Goal: Communication & Community: Ask a question

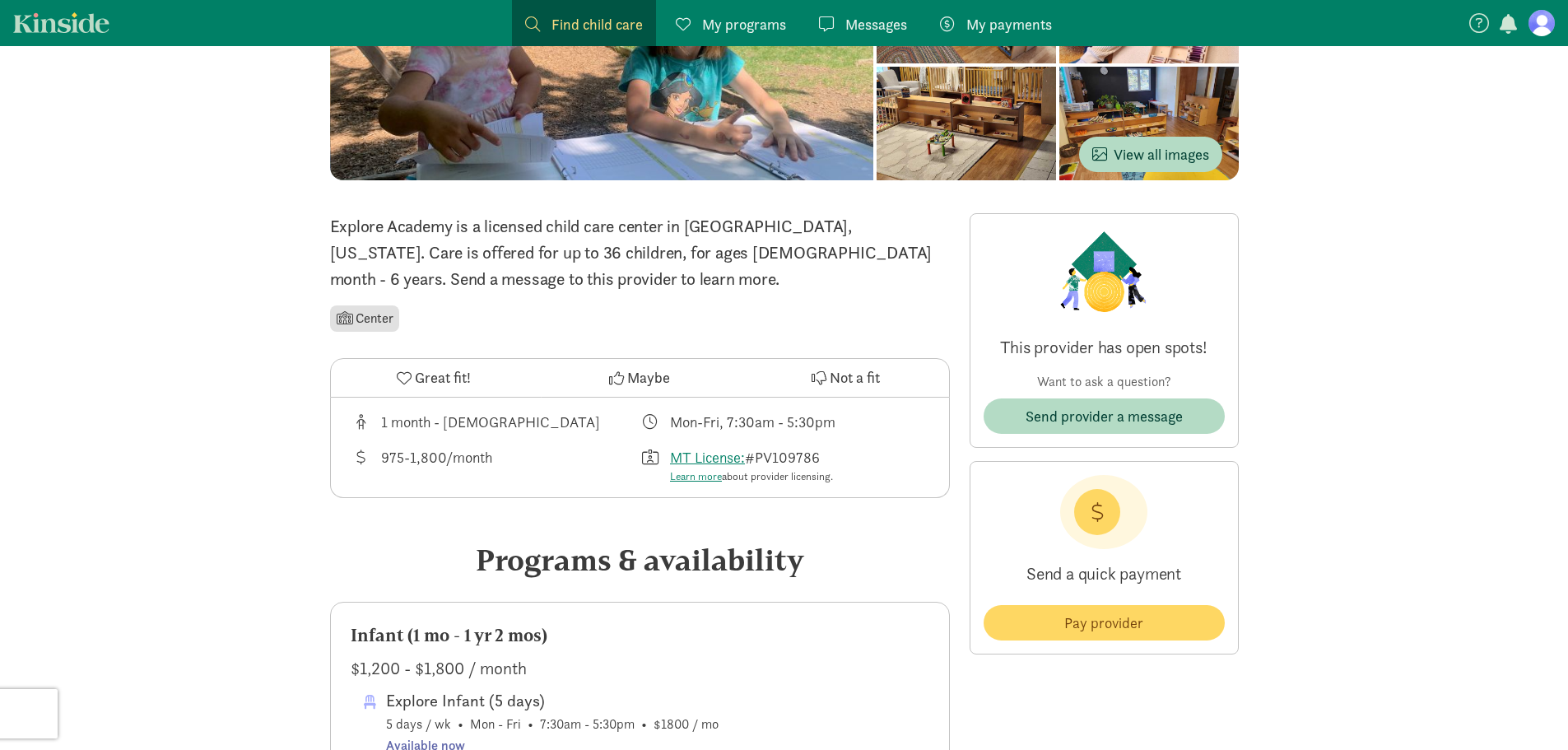
scroll to position [268, 0]
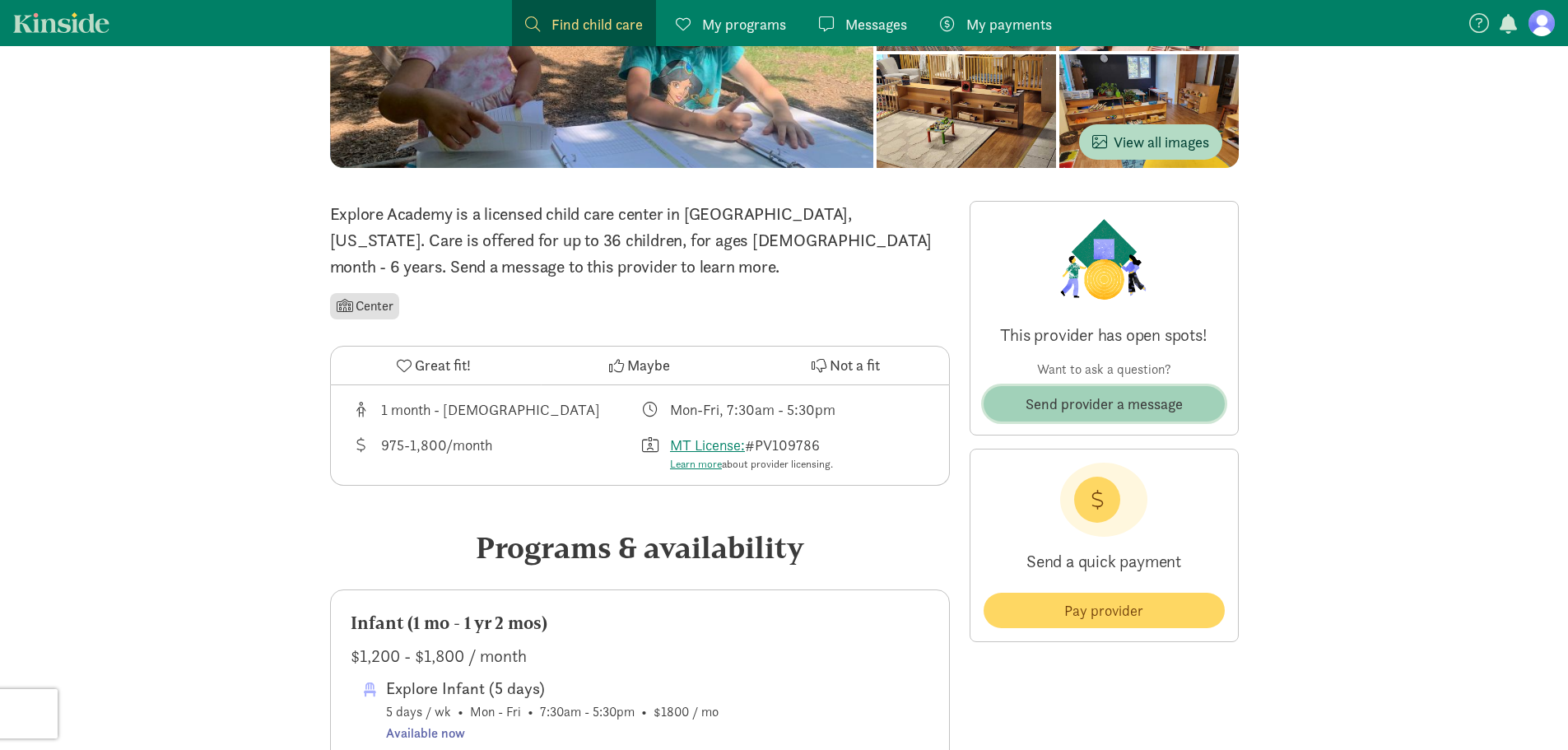
click at [1073, 398] on span "Send provider a message" at bounding box center [1103, 404] width 157 height 22
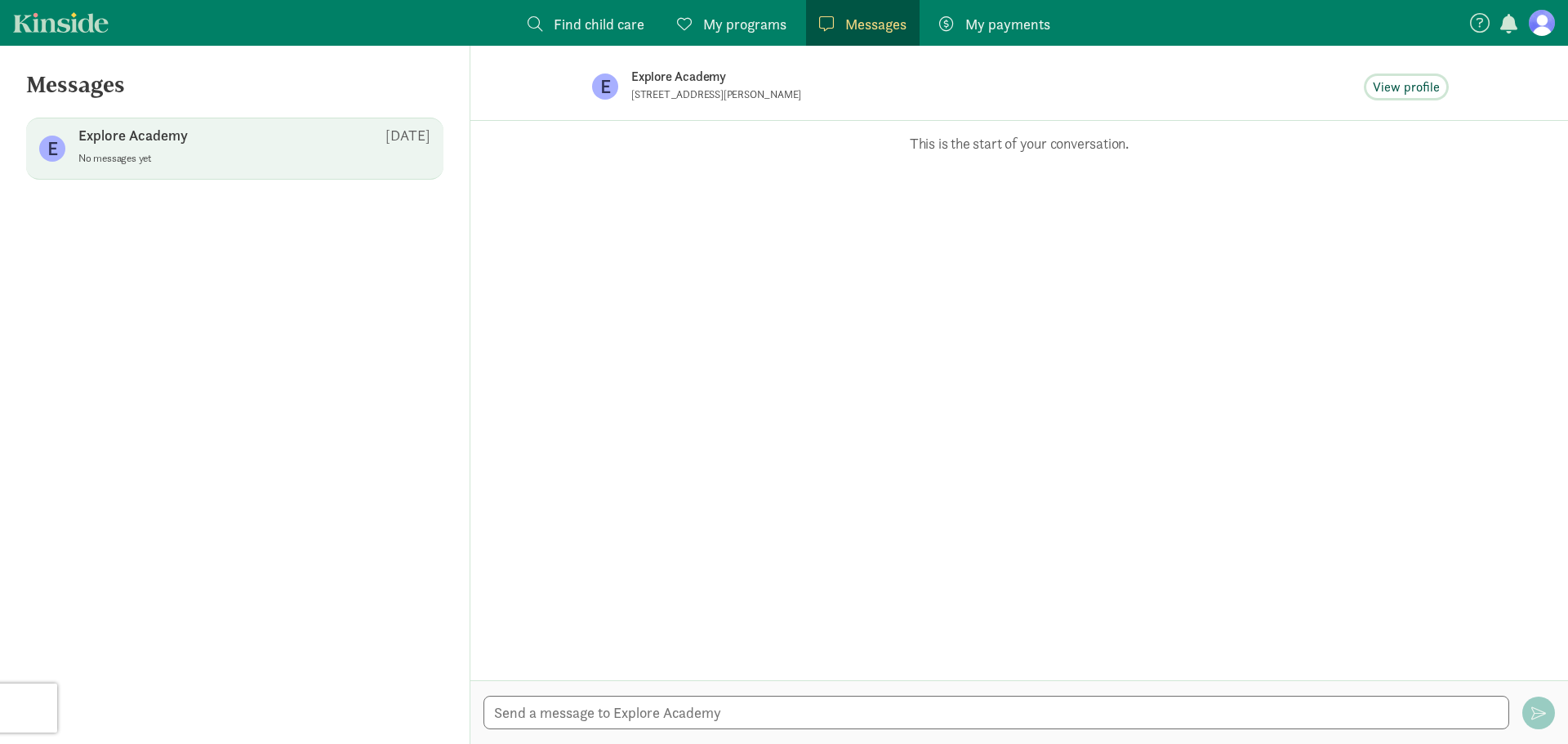
click at [1406, 88] on span "View profile" at bounding box center [1406, 87] width 67 height 20
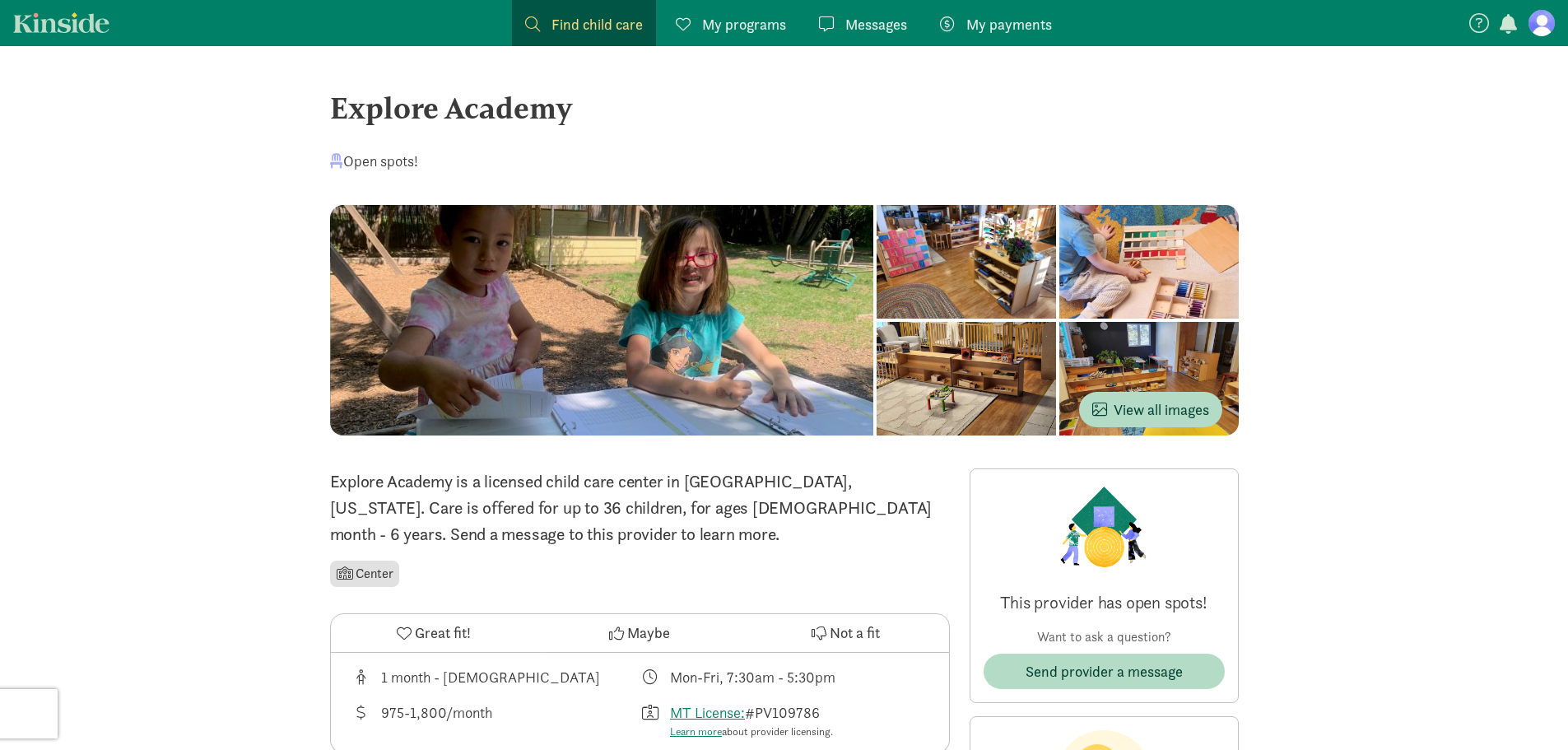
click at [379, 577] on li "Center" at bounding box center [364, 573] width 70 height 26
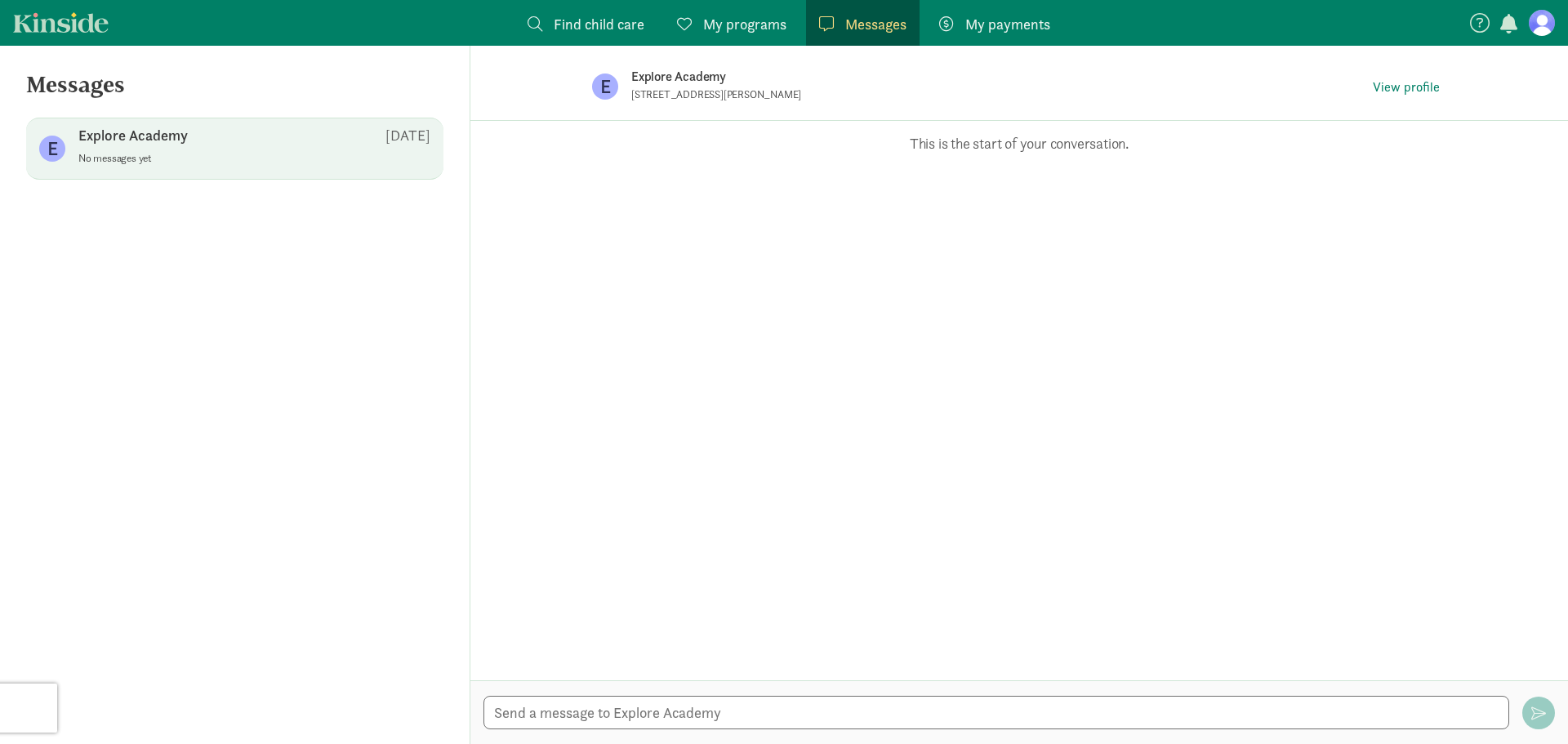
click at [591, 23] on span "Find child care" at bounding box center [598, 24] width 91 height 22
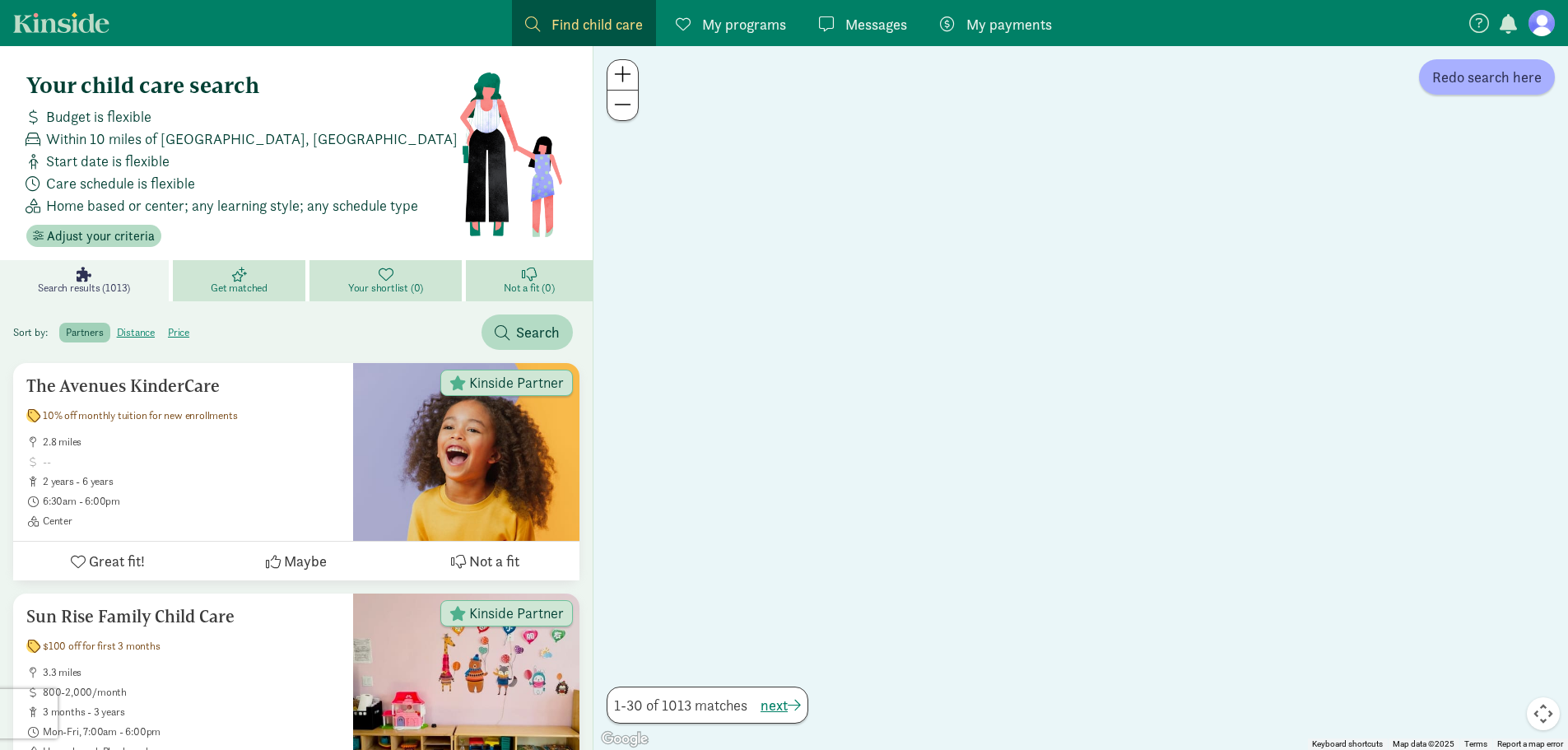
click at [600, 25] on span "Find child care" at bounding box center [596, 24] width 91 height 22
click at [122, 225] on button "Adjust your criteria" at bounding box center [93, 236] width 135 height 23
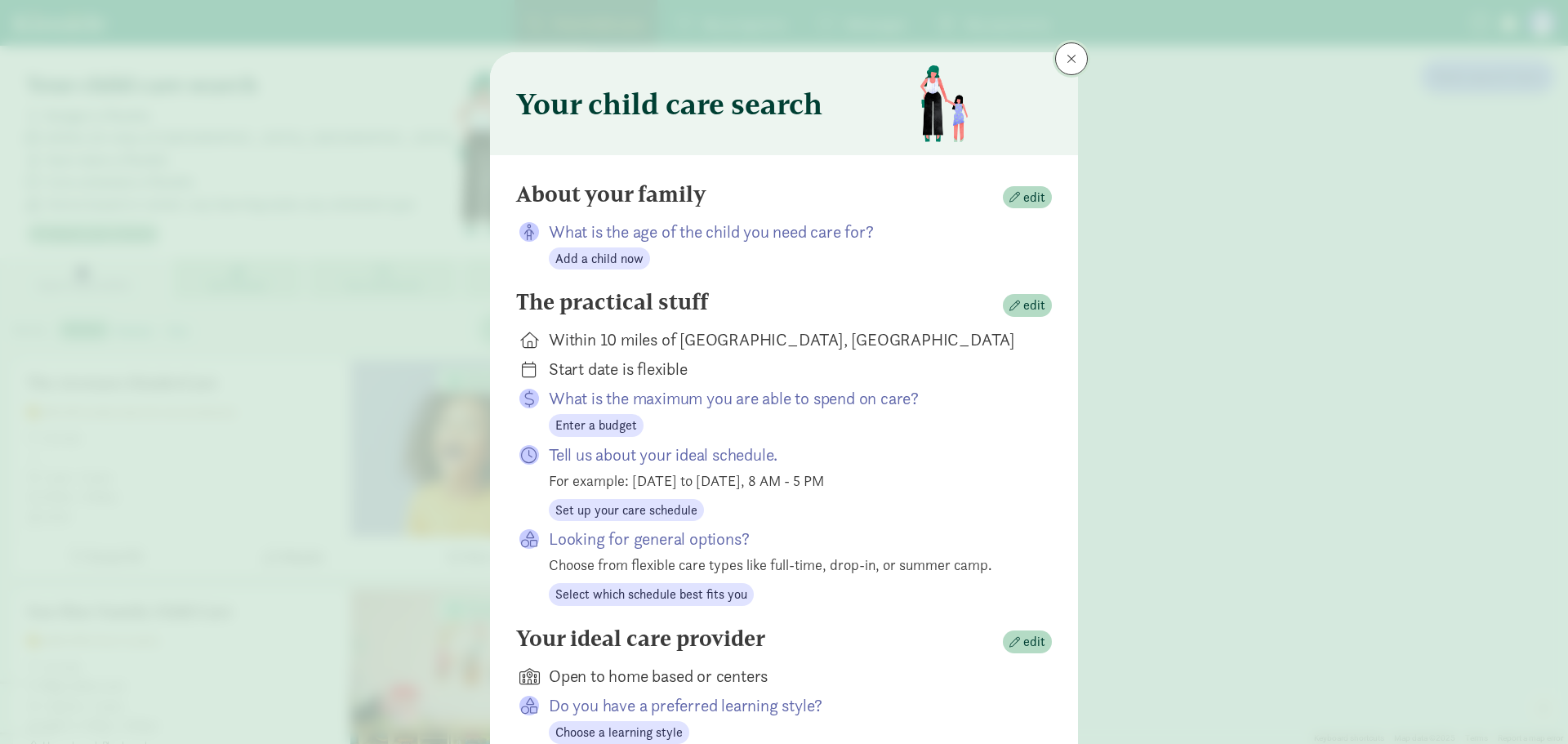
click at [1069, 57] on span at bounding box center [1071, 59] width 10 height 13
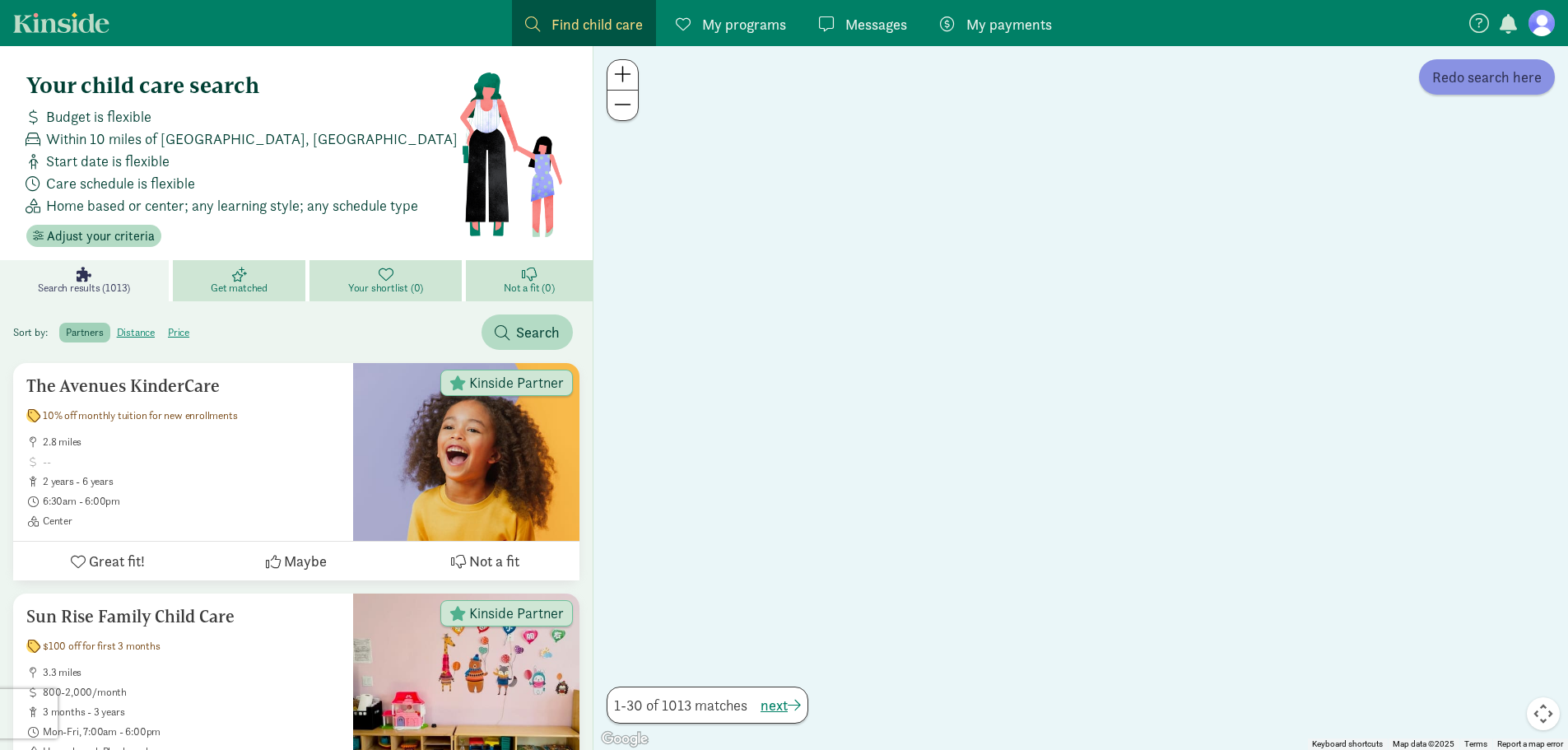
click at [1511, 76] on span "Redo search here" at bounding box center [1487, 76] width 109 height 22
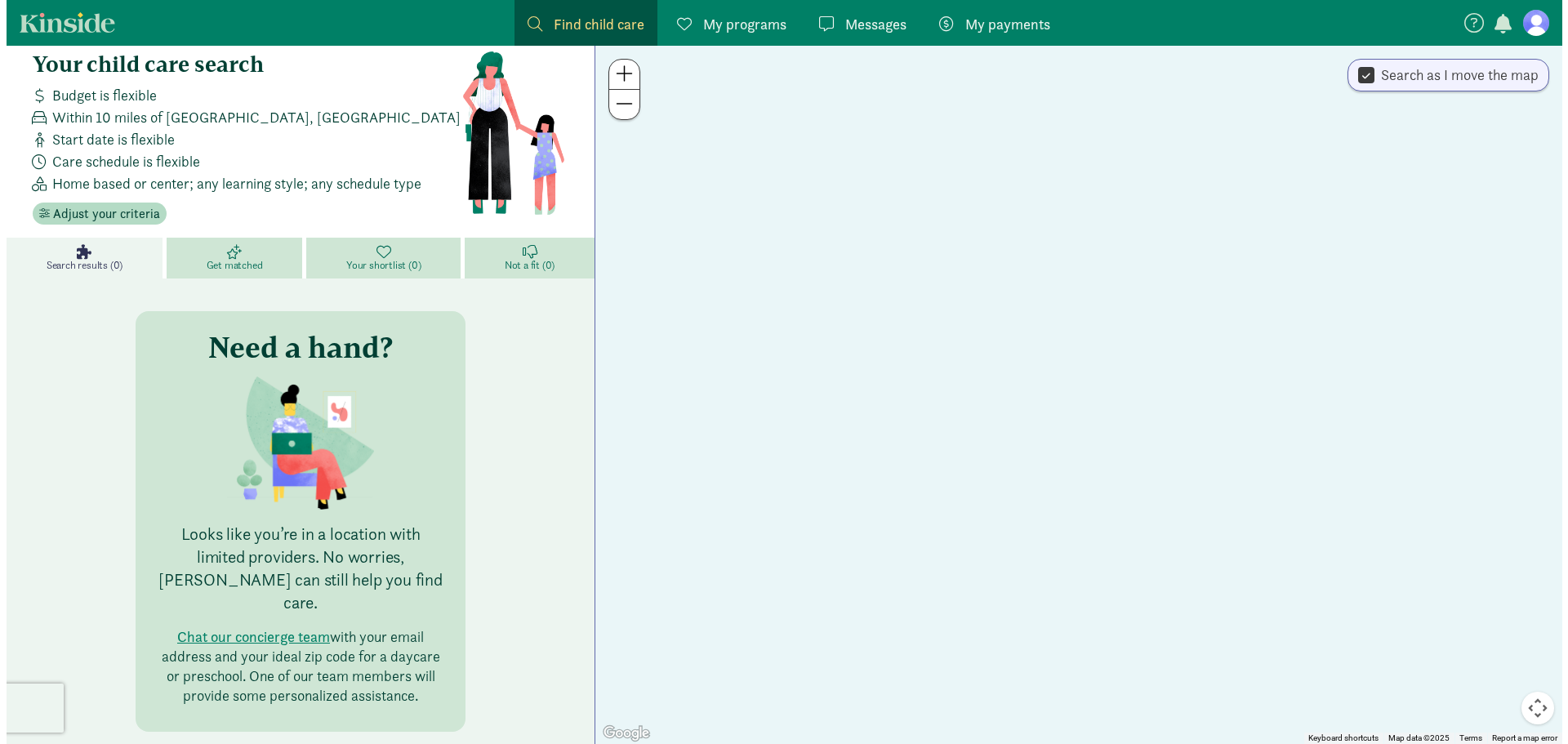
scroll to position [31, 0]
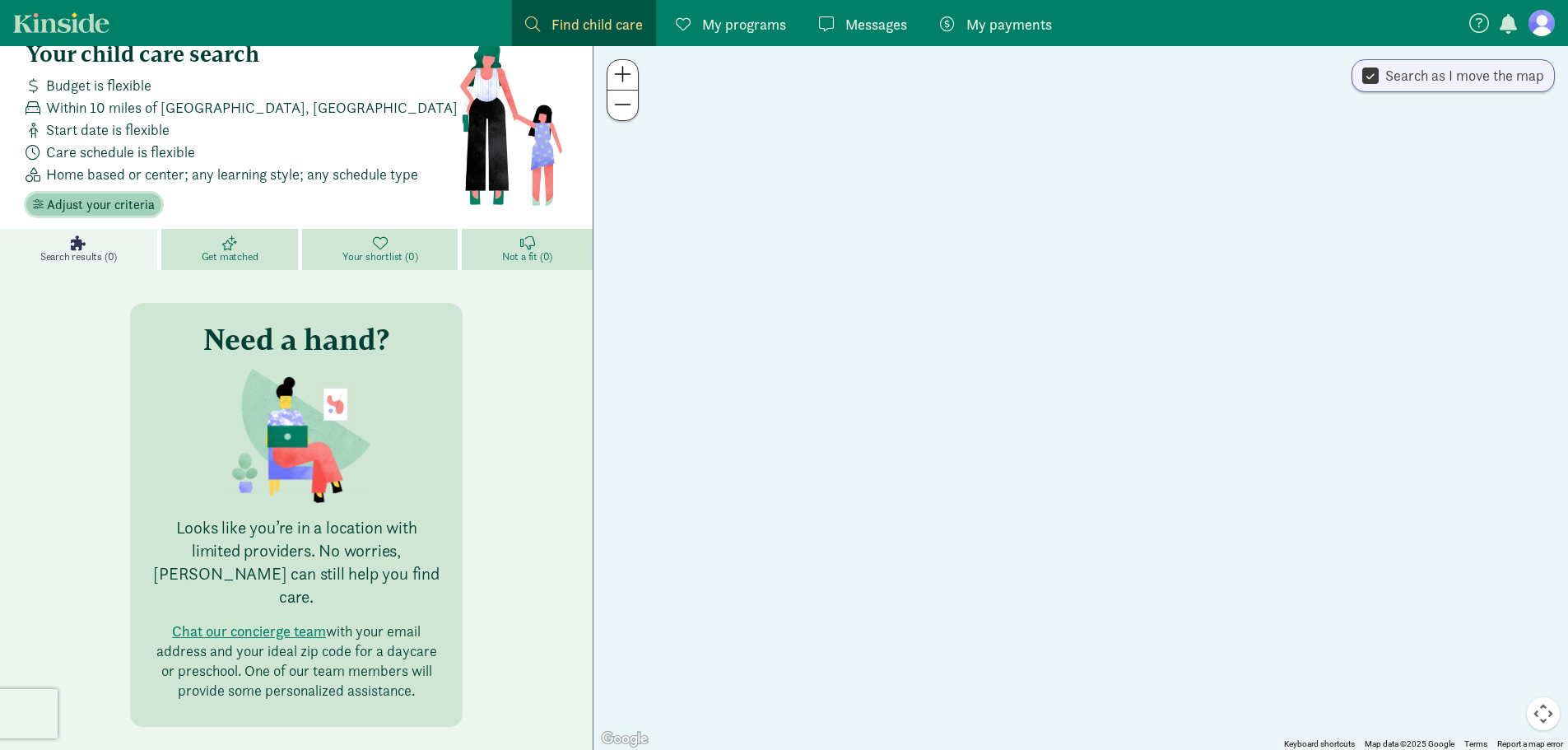
click at [120, 206] on span "Adjust your criteria" at bounding box center [101, 206] width 108 height 20
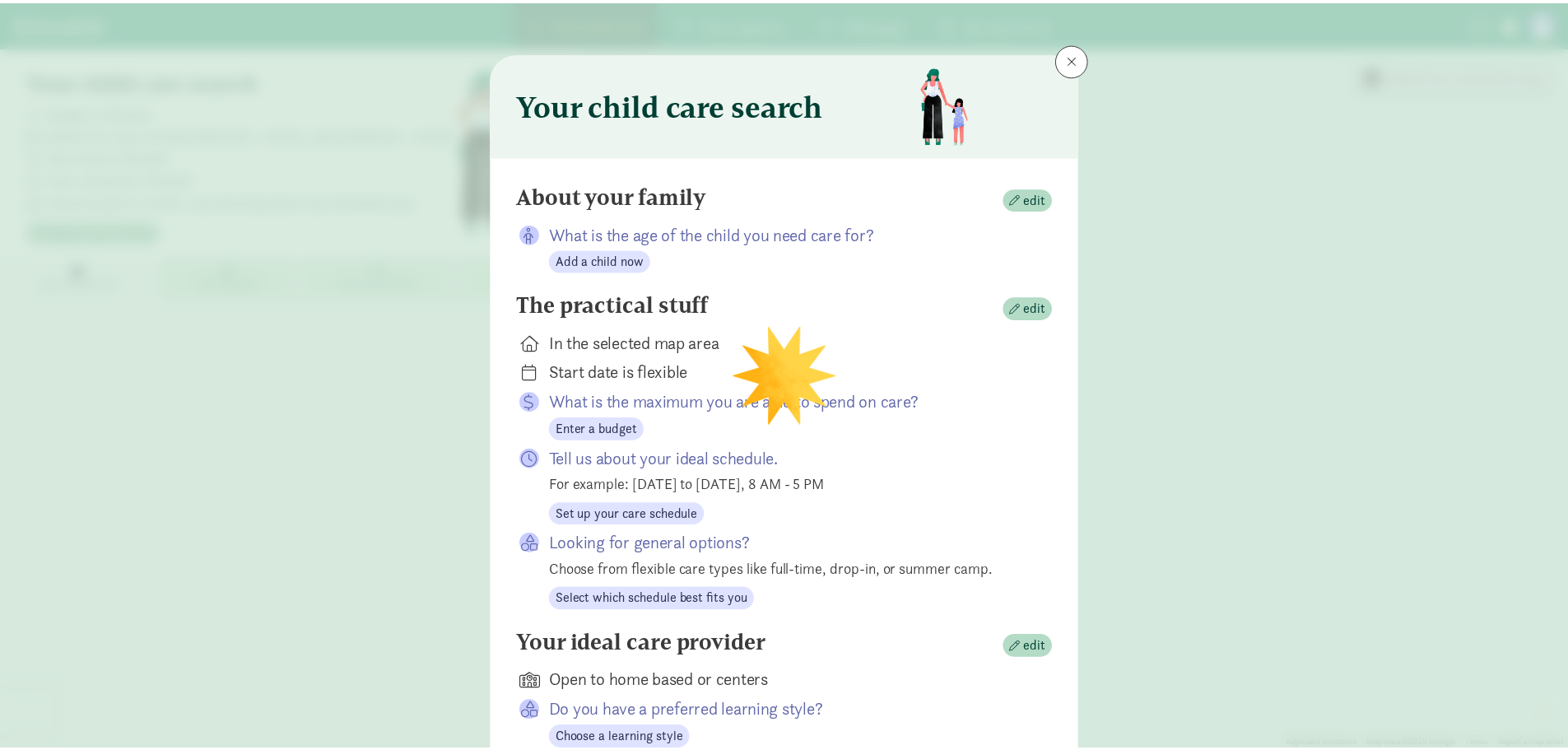
scroll to position [0, 0]
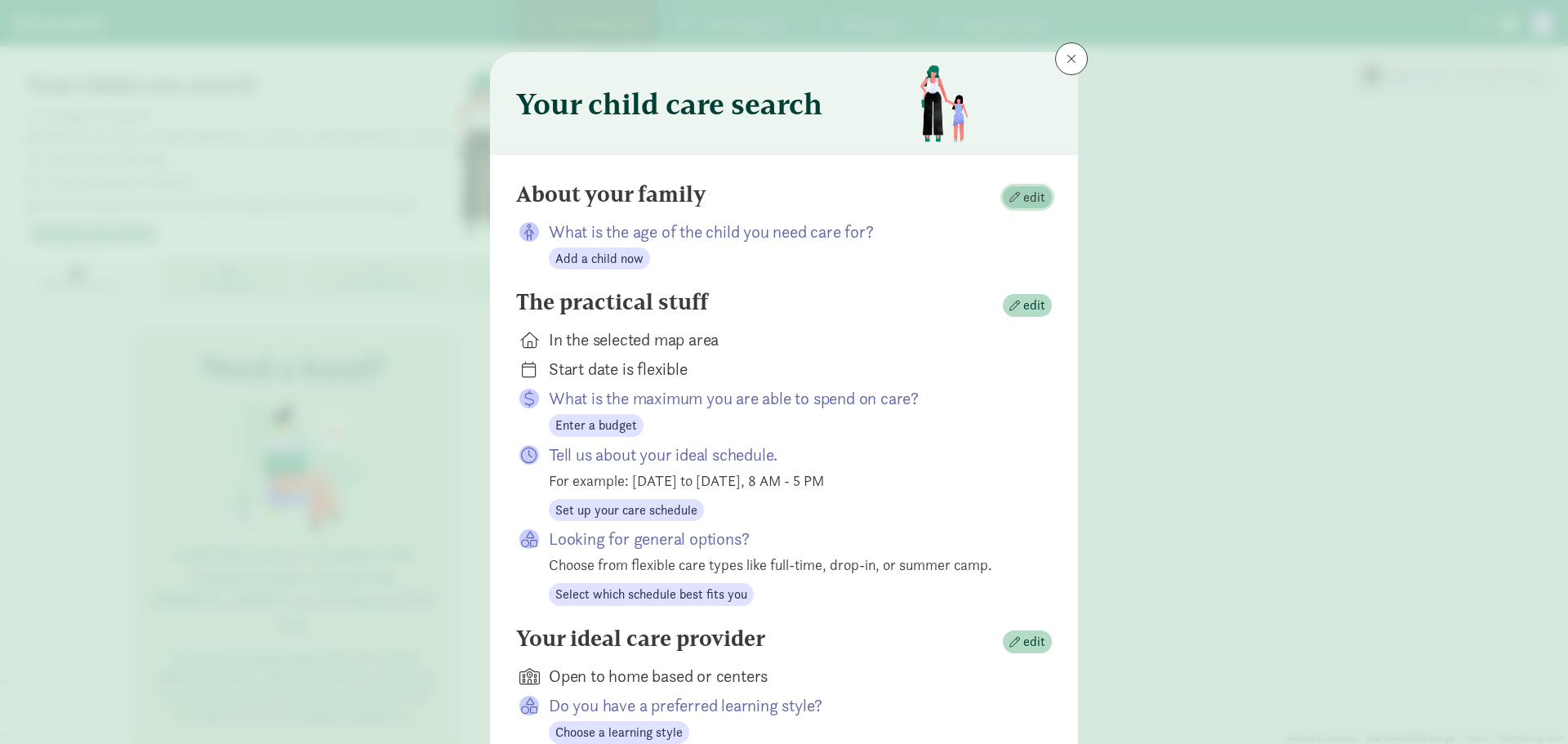
click at [1019, 197] on span "edit" at bounding box center [1027, 198] width 36 height 20
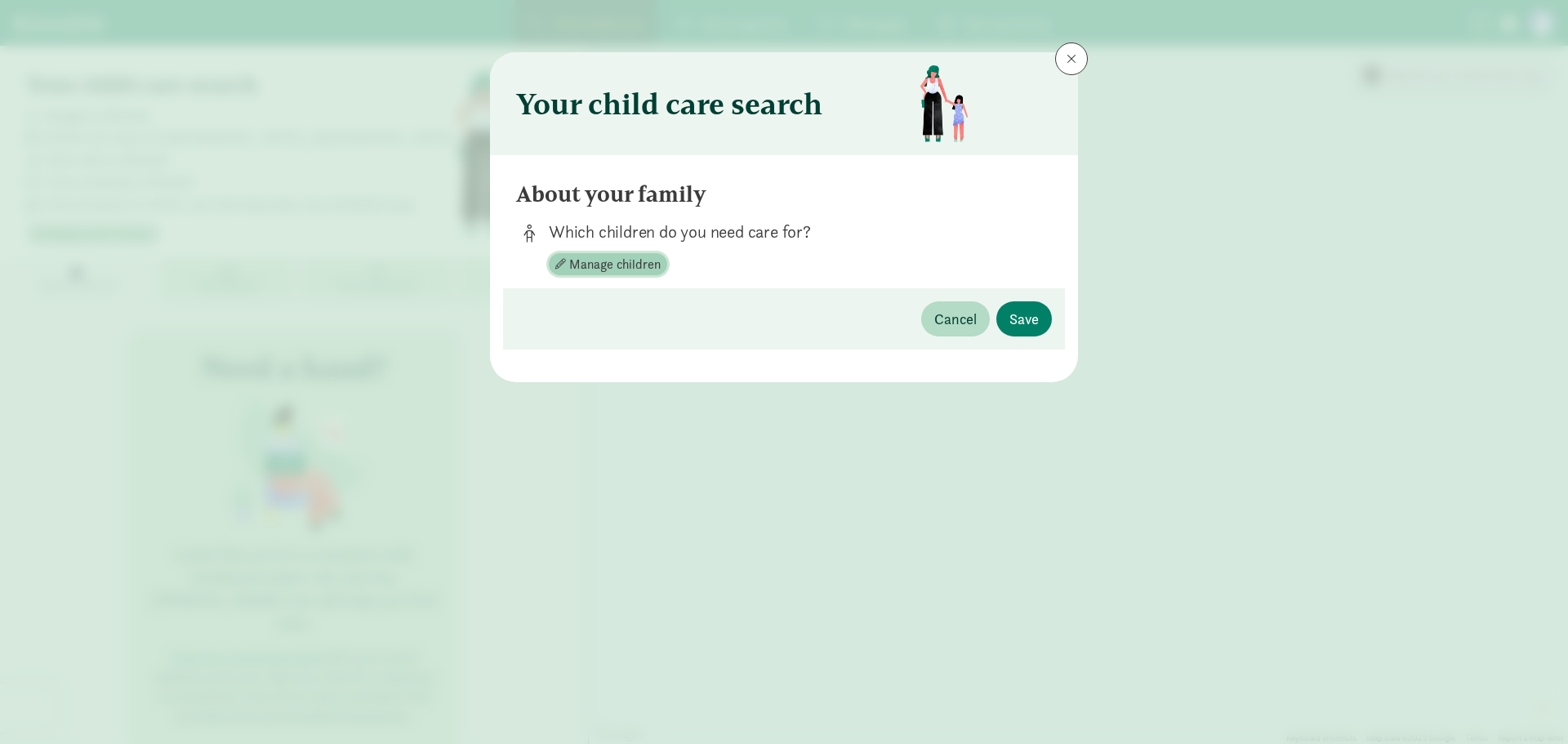
click at [588, 264] on span "Manage children" at bounding box center [615, 265] width 92 height 20
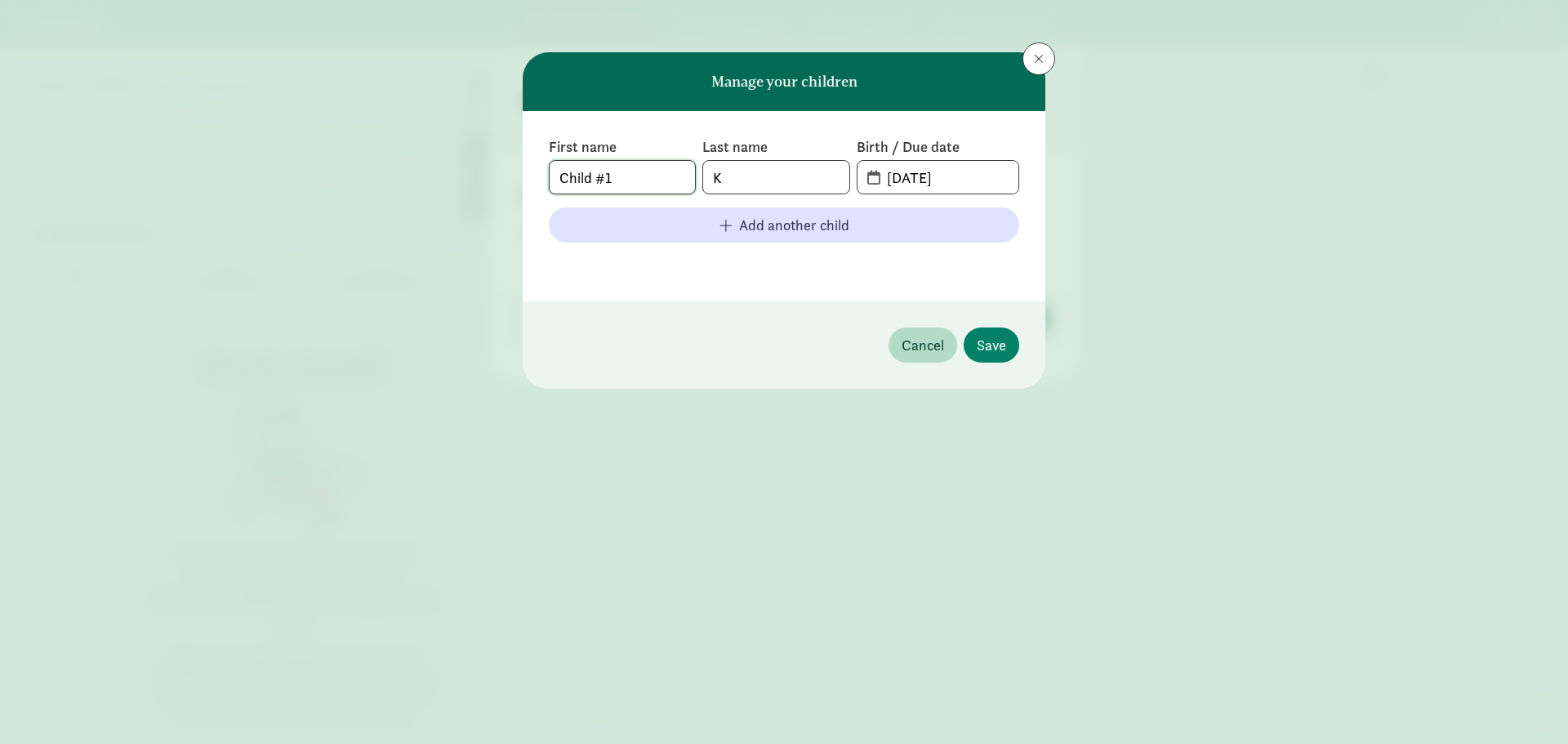
drag, startPoint x: 630, startPoint y: 168, endPoint x: 462, endPoint y: 183, distance: 168.7
click at [463, 183] on div "Manage your children First name Child #1 Last name K Birth / Due date 09-03-202…" at bounding box center [784, 372] width 1568 height 744
type input "Vida"
type input "05-13-2024"
click at [977, 350] on span "Save" at bounding box center [990, 345] width 29 height 22
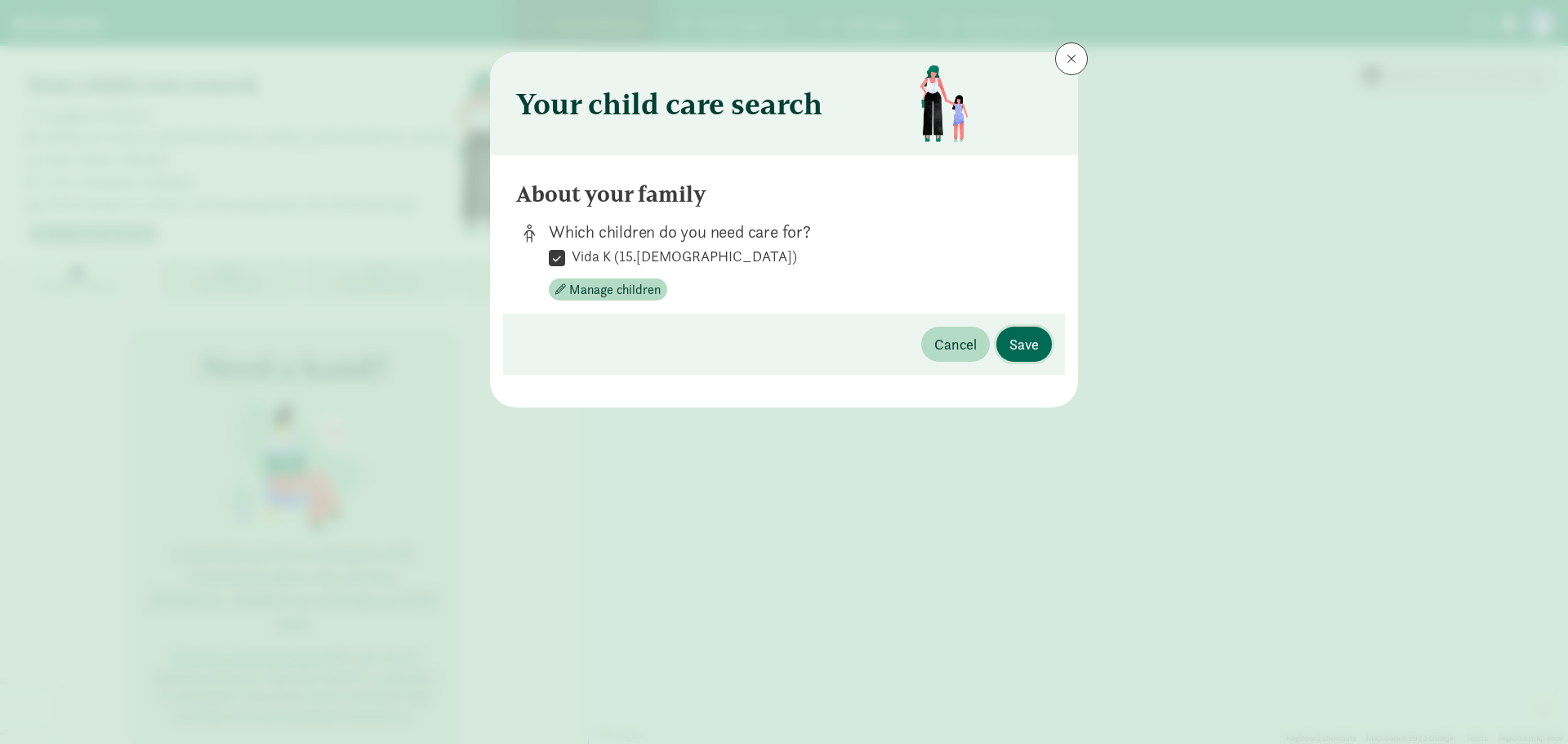
click at [1026, 348] on span "Save" at bounding box center [1024, 344] width 29 height 22
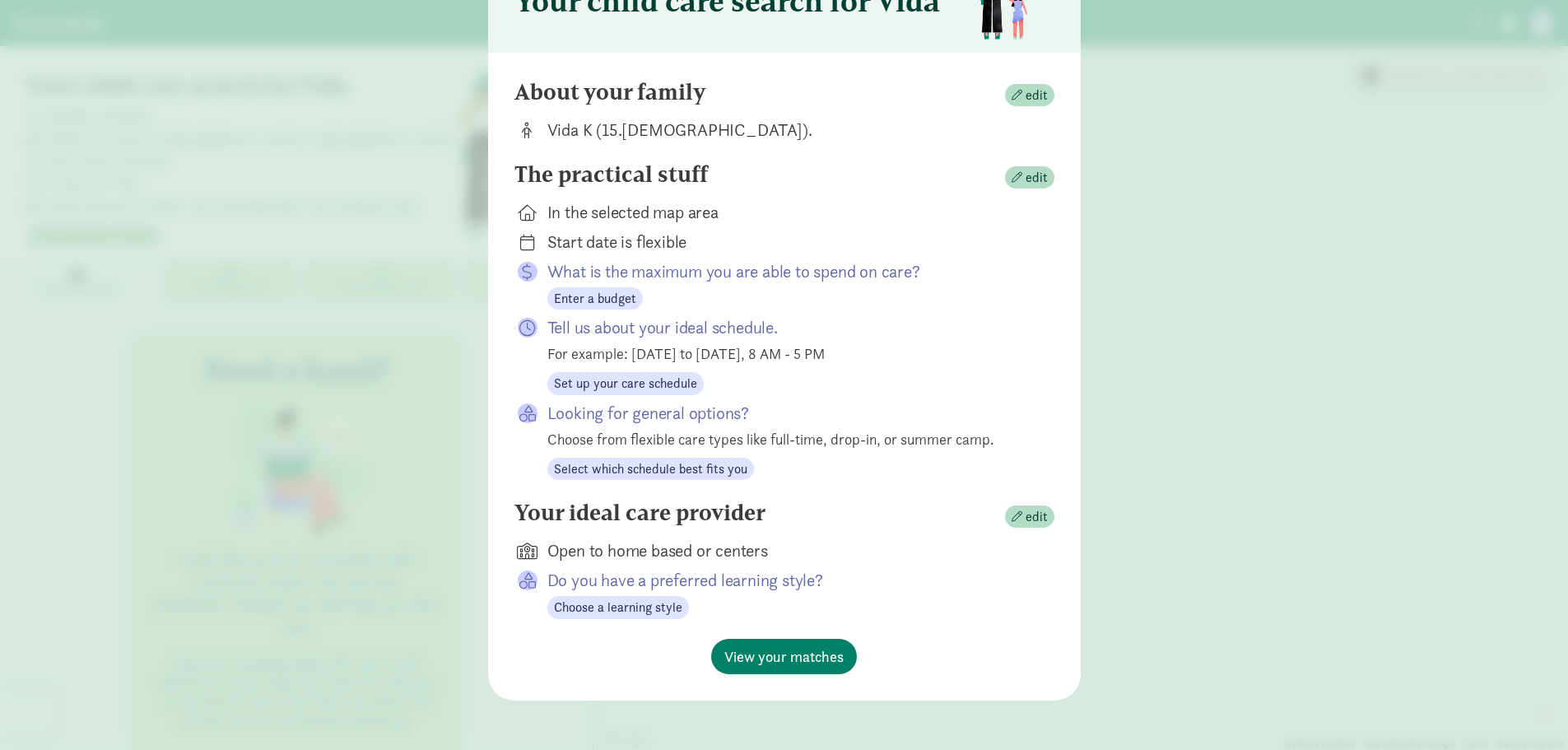
scroll to position [107, 0]
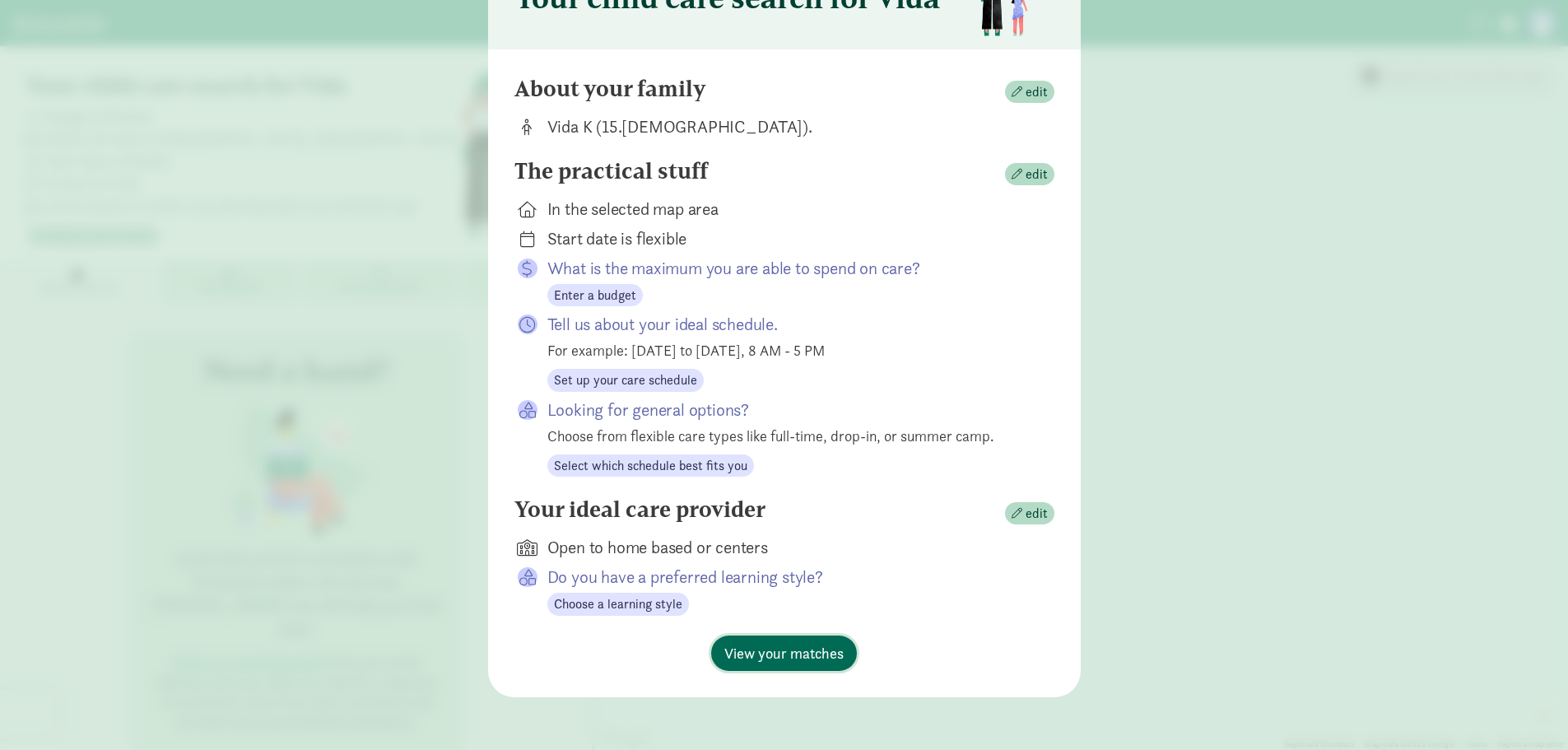
click at [772, 648] on span "View your matches" at bounding box center [784, 653] width 119 height 22
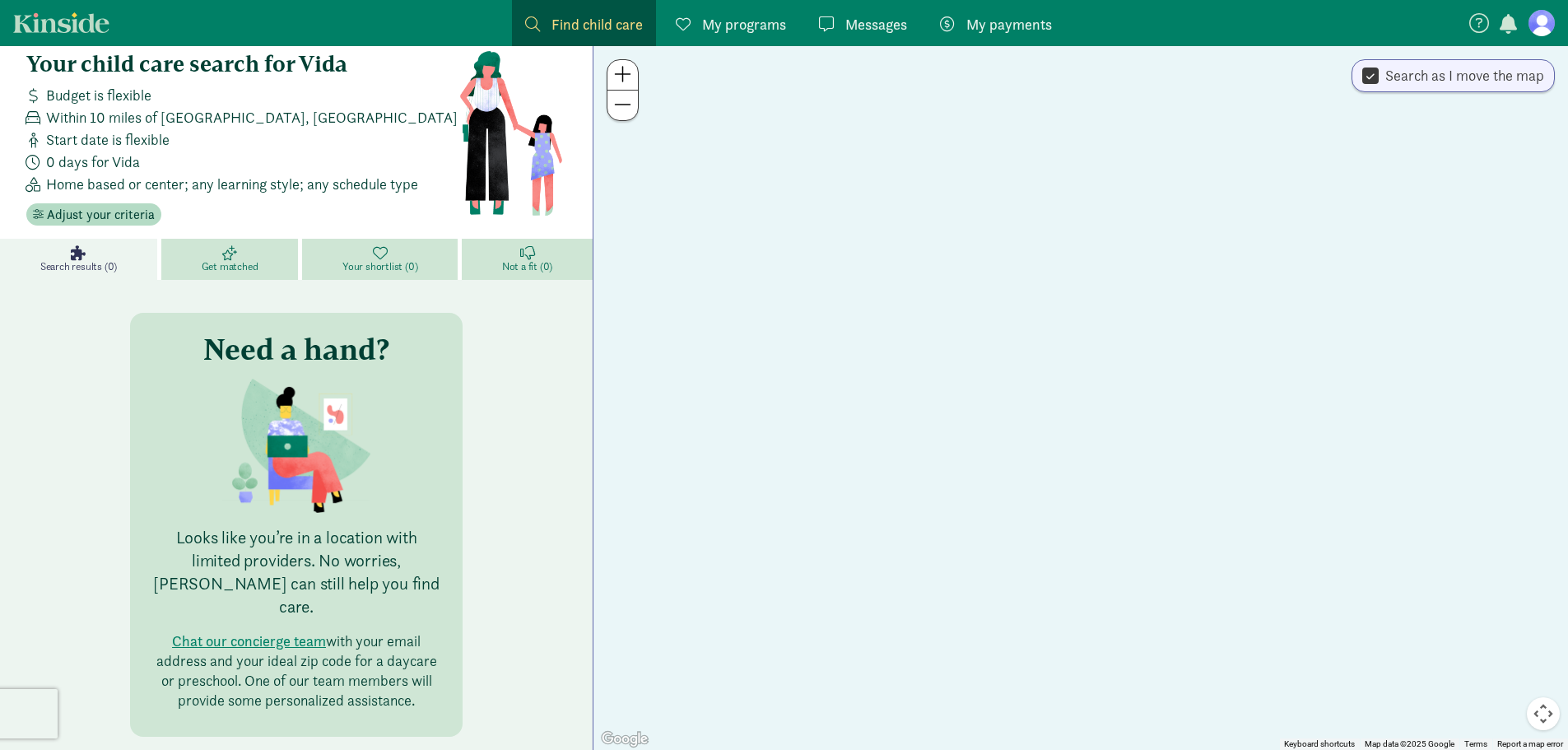
scroll to position [31, 0]
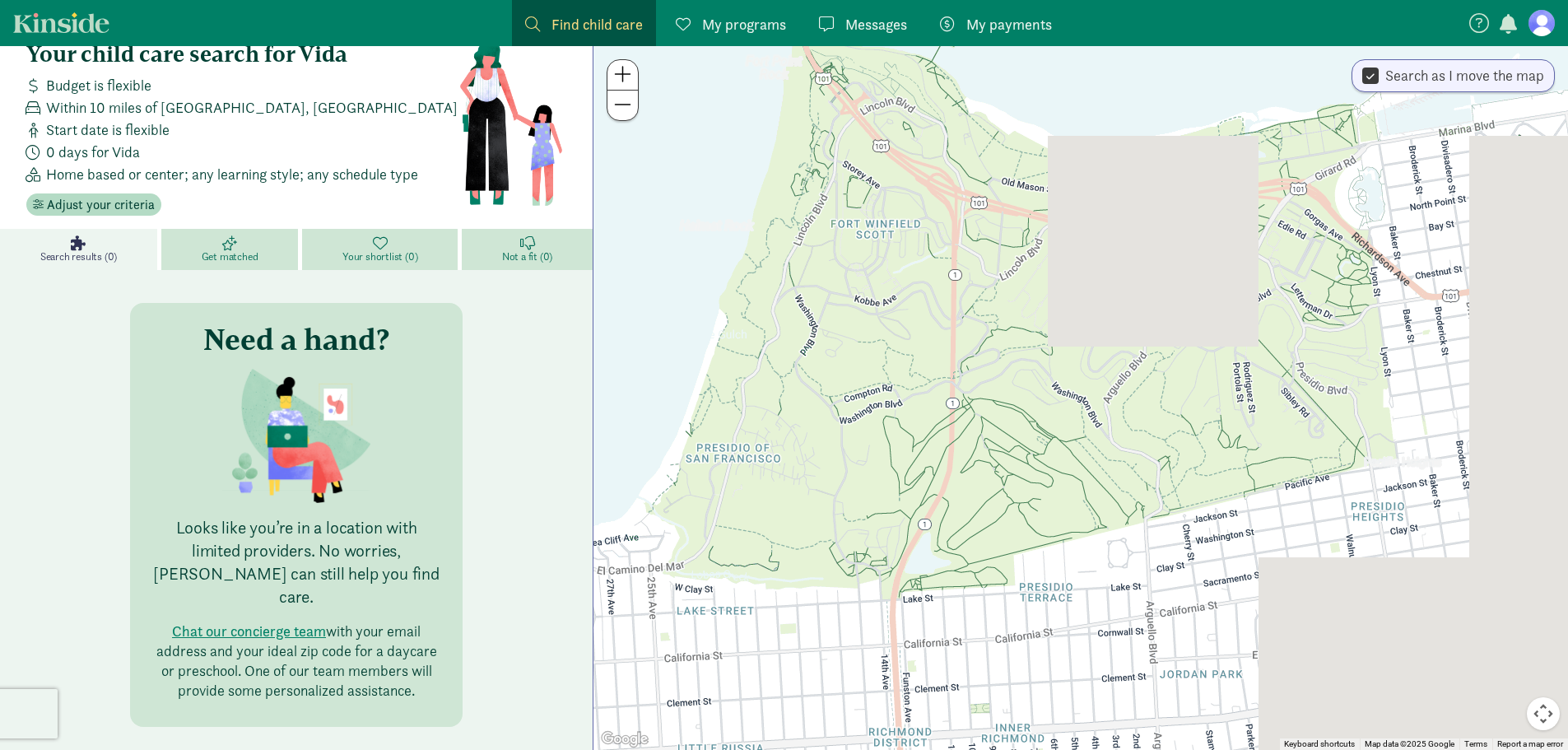
drag, startPoint x: 1379, startPoint y: 471, endPoint x: 742, endPoint y: 258, distance: 671.7
click at [742, 258] on div at bounding box center [1081, 398] width 975 height 704
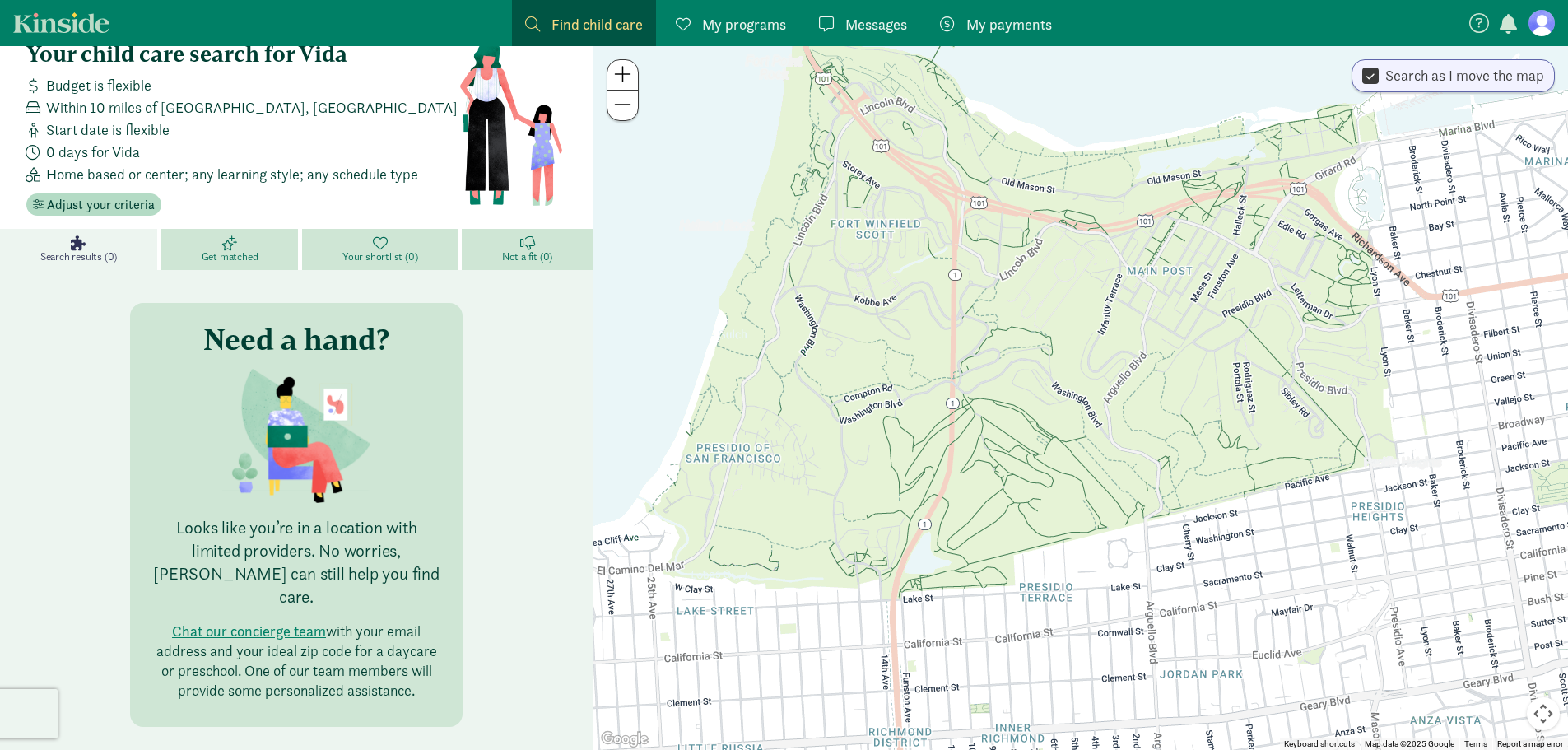
scroll to position [0, 0]
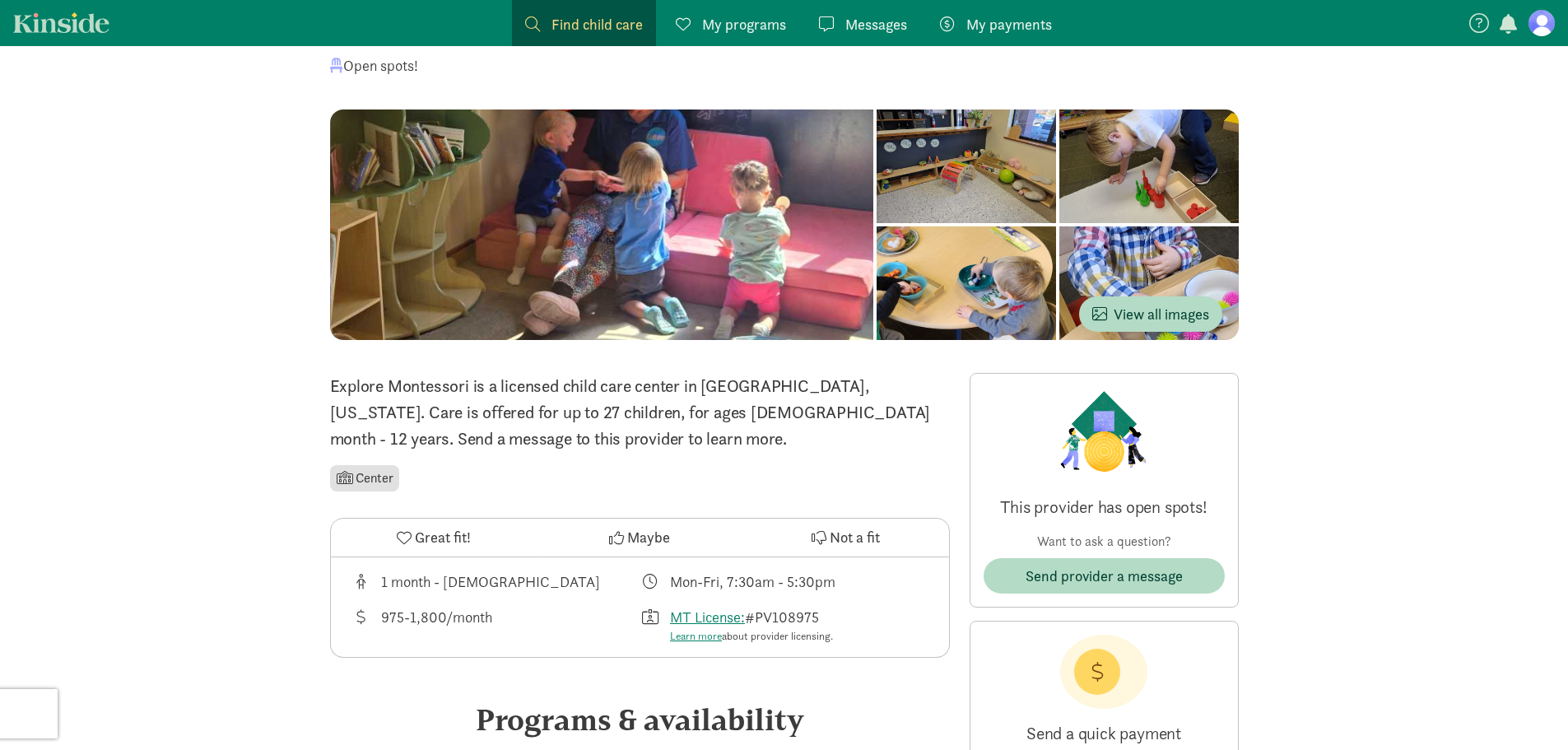
scroll to position [82, 0]
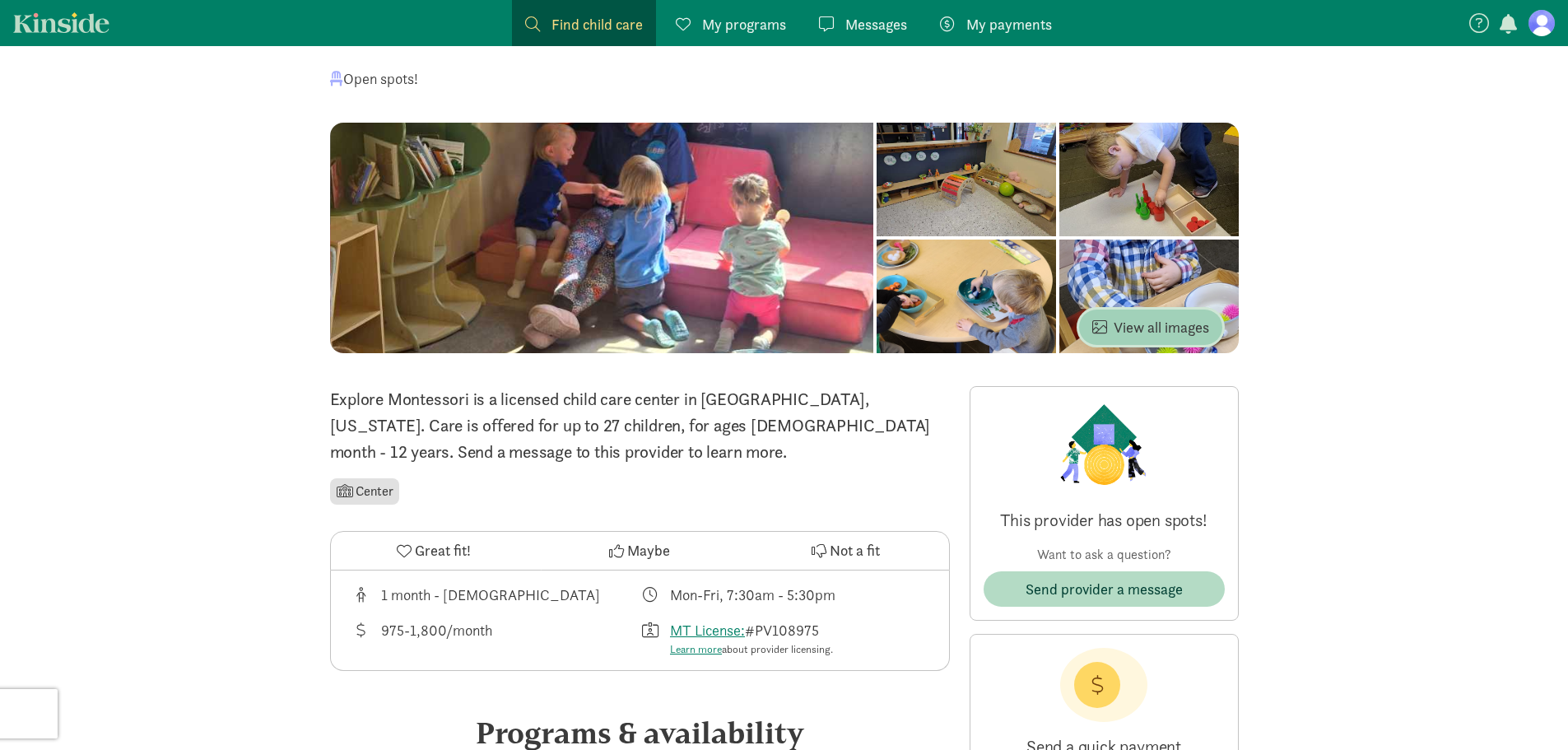
click at [1170, 325] on span "View all images" at bounding box center [1150, 327] width 117 height 22
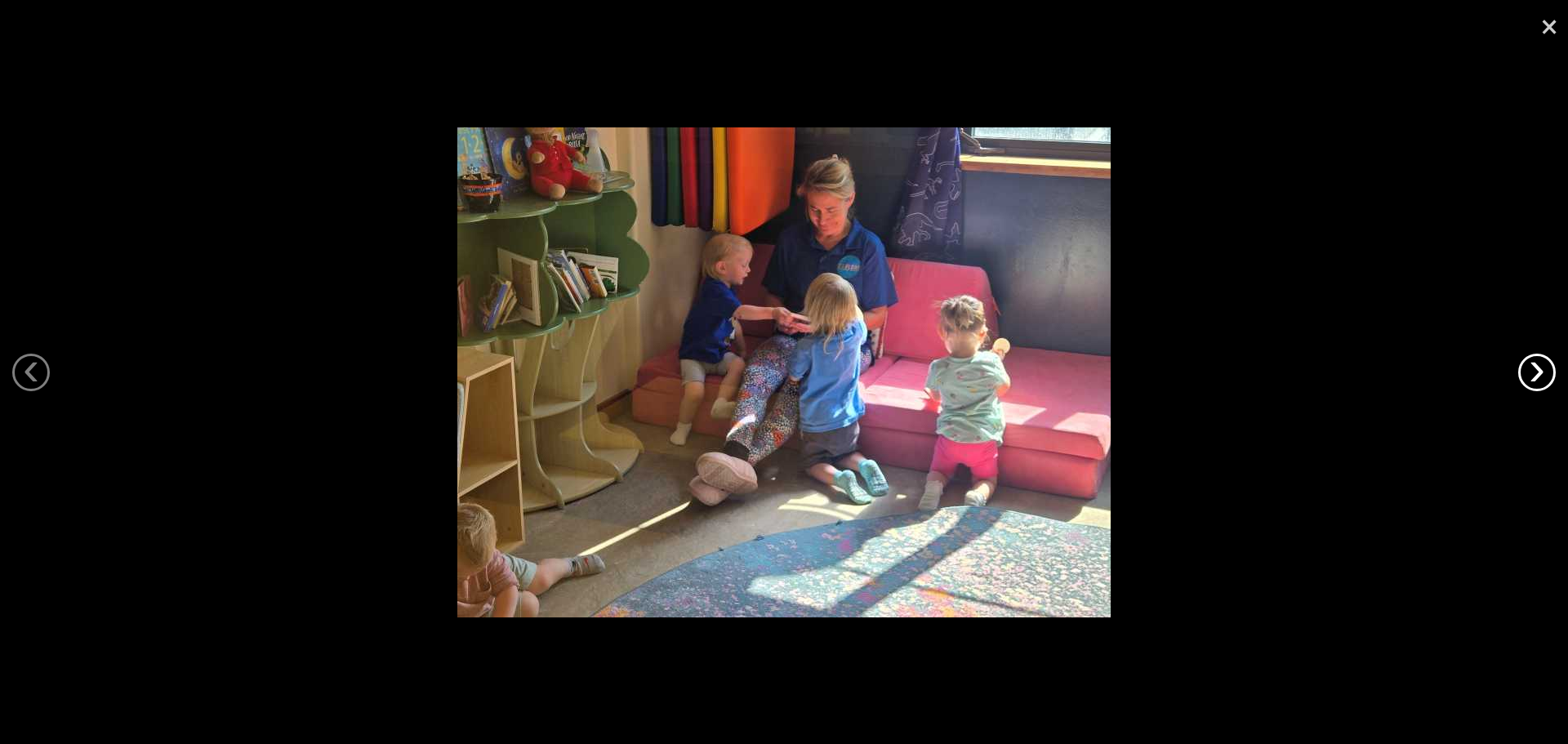
click at [1546, 377] on link "›" at bounding box center [1536, 372] width 37 height 37
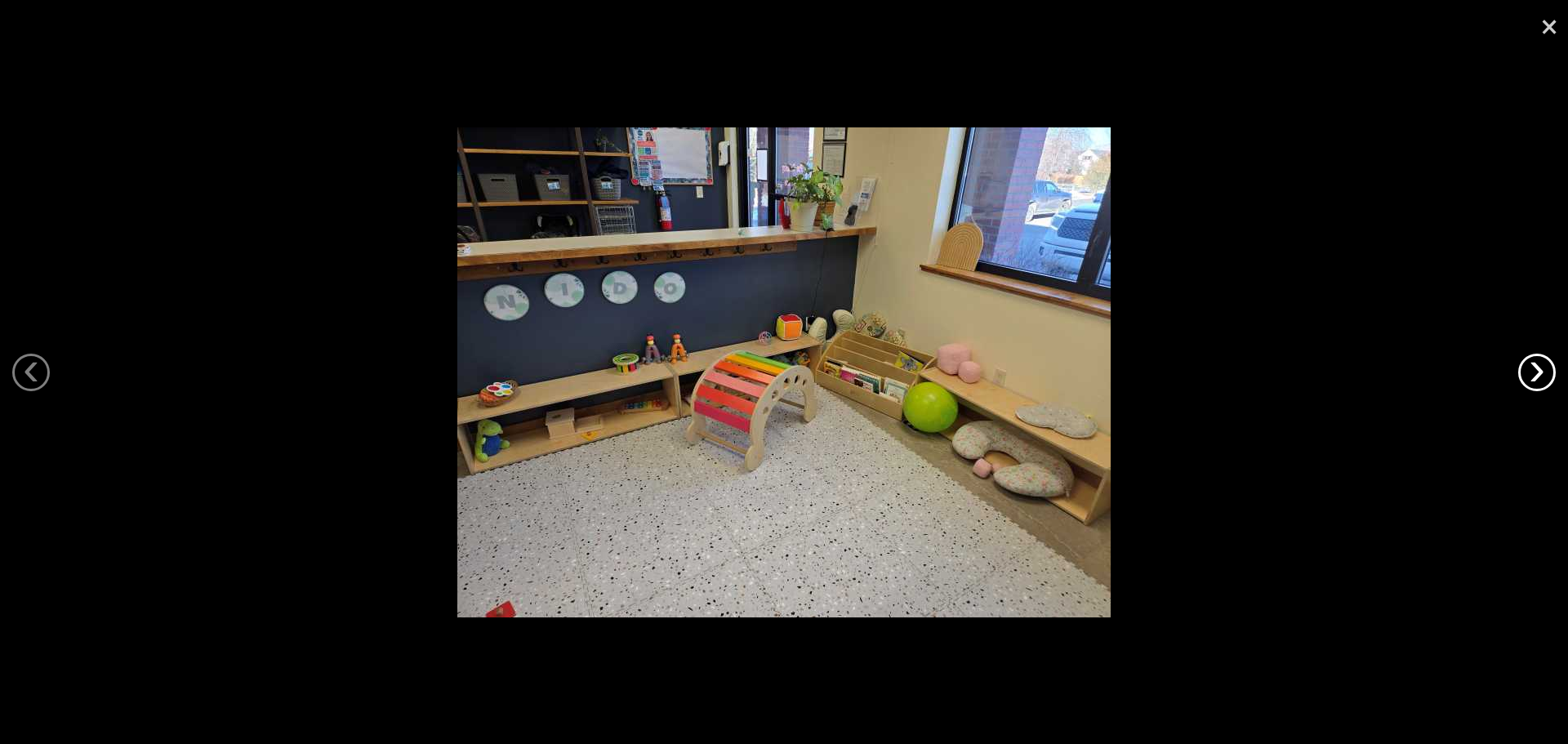
click at [1546, 377] on link "›" at bounding box center [1536, 372] width 37 height 37
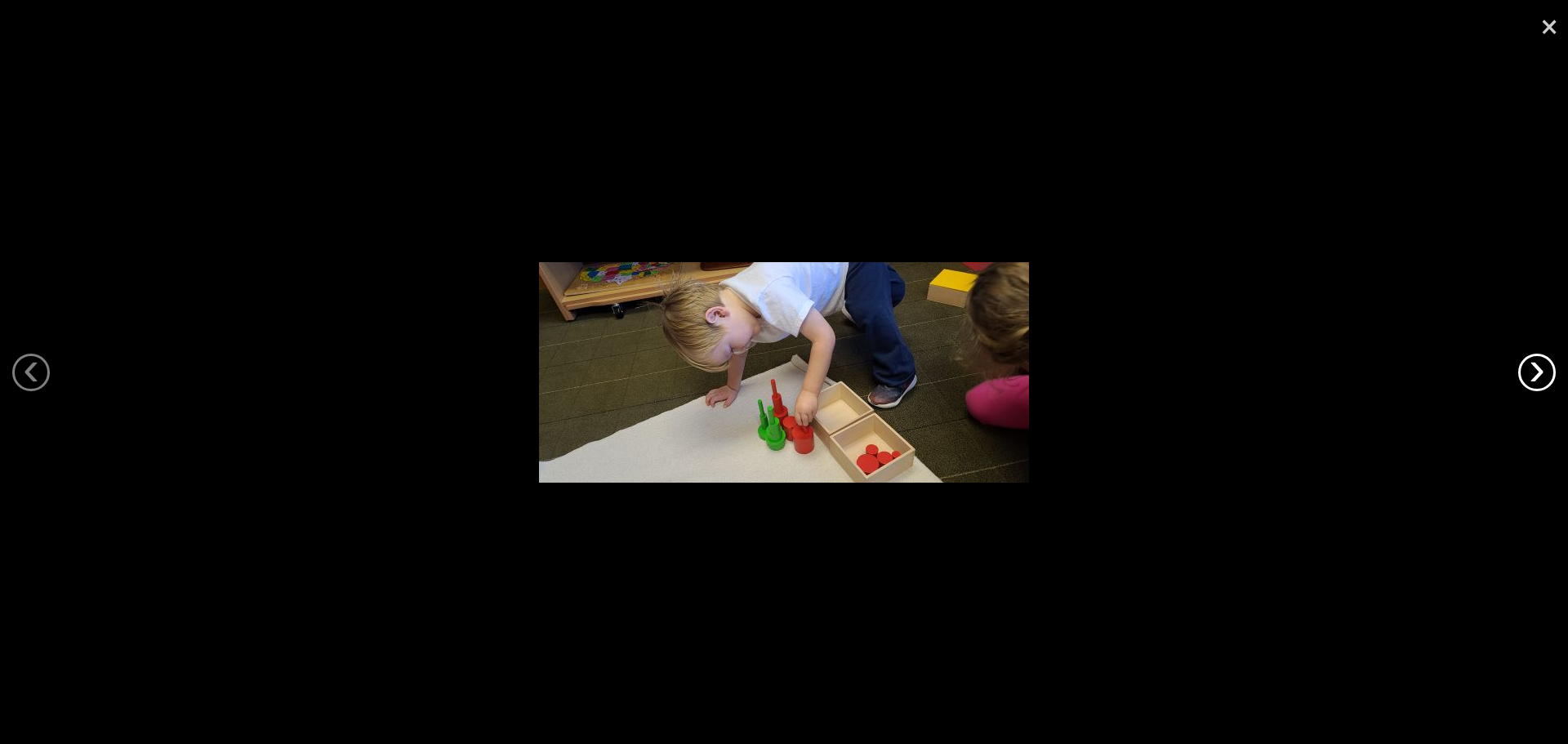
click at [1546, 377] on link "›" at bounding box center [1536, 372] width 37 height 37
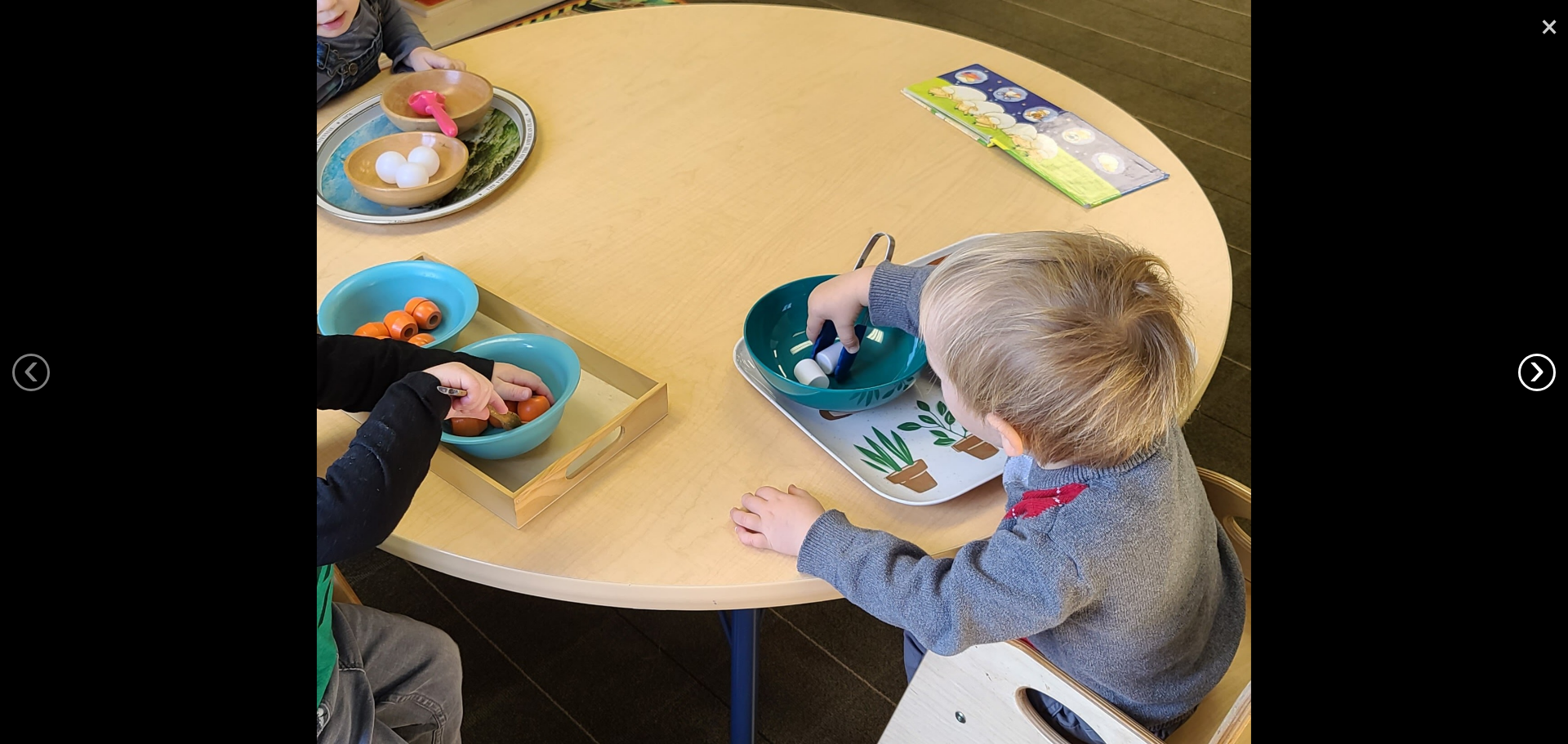
click at [1546, 377] on link "›" at bounding box center [1536, 372] width 37 height 37
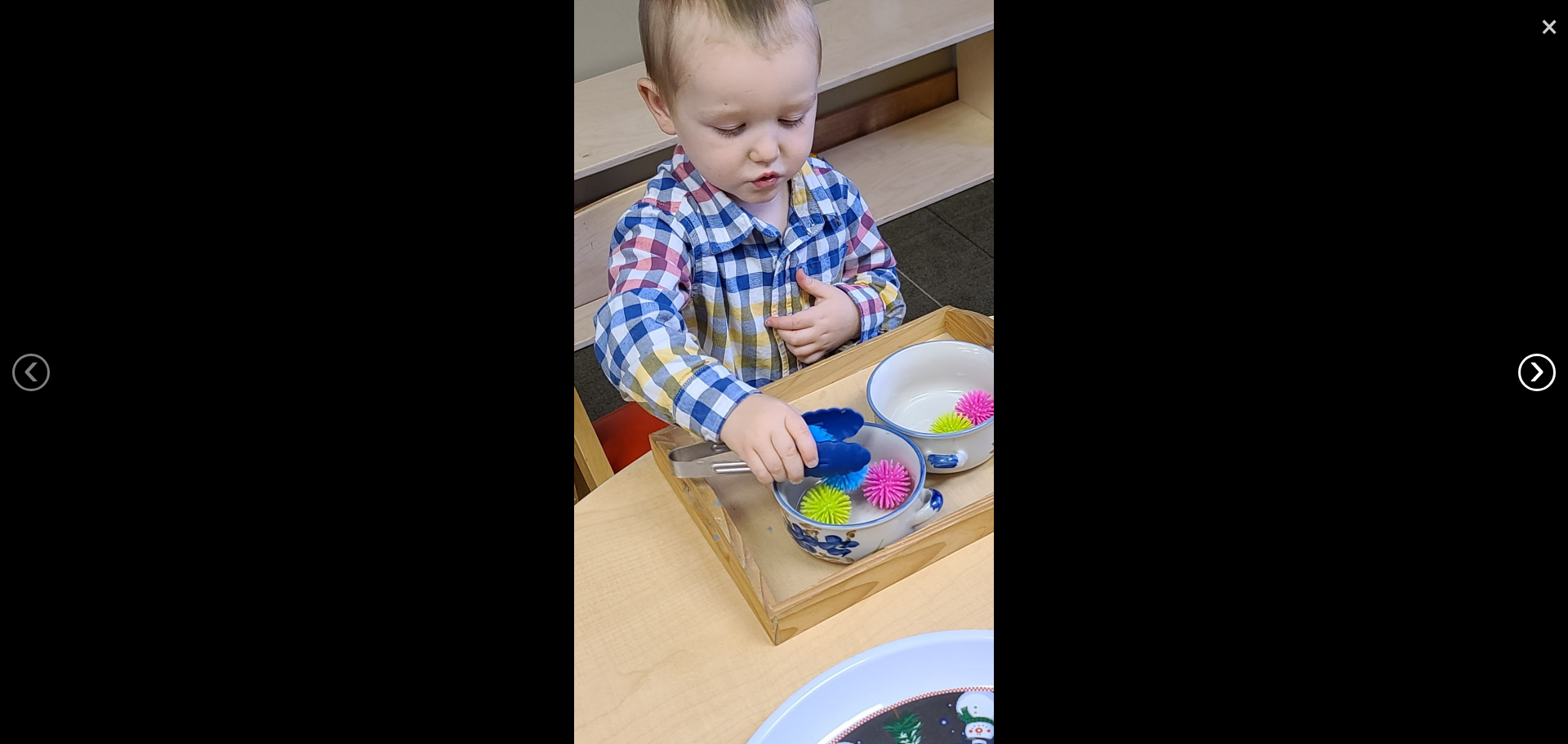
click at [1546, 377] on link "›" at bounding box center [1536, 372] width 37 height 37
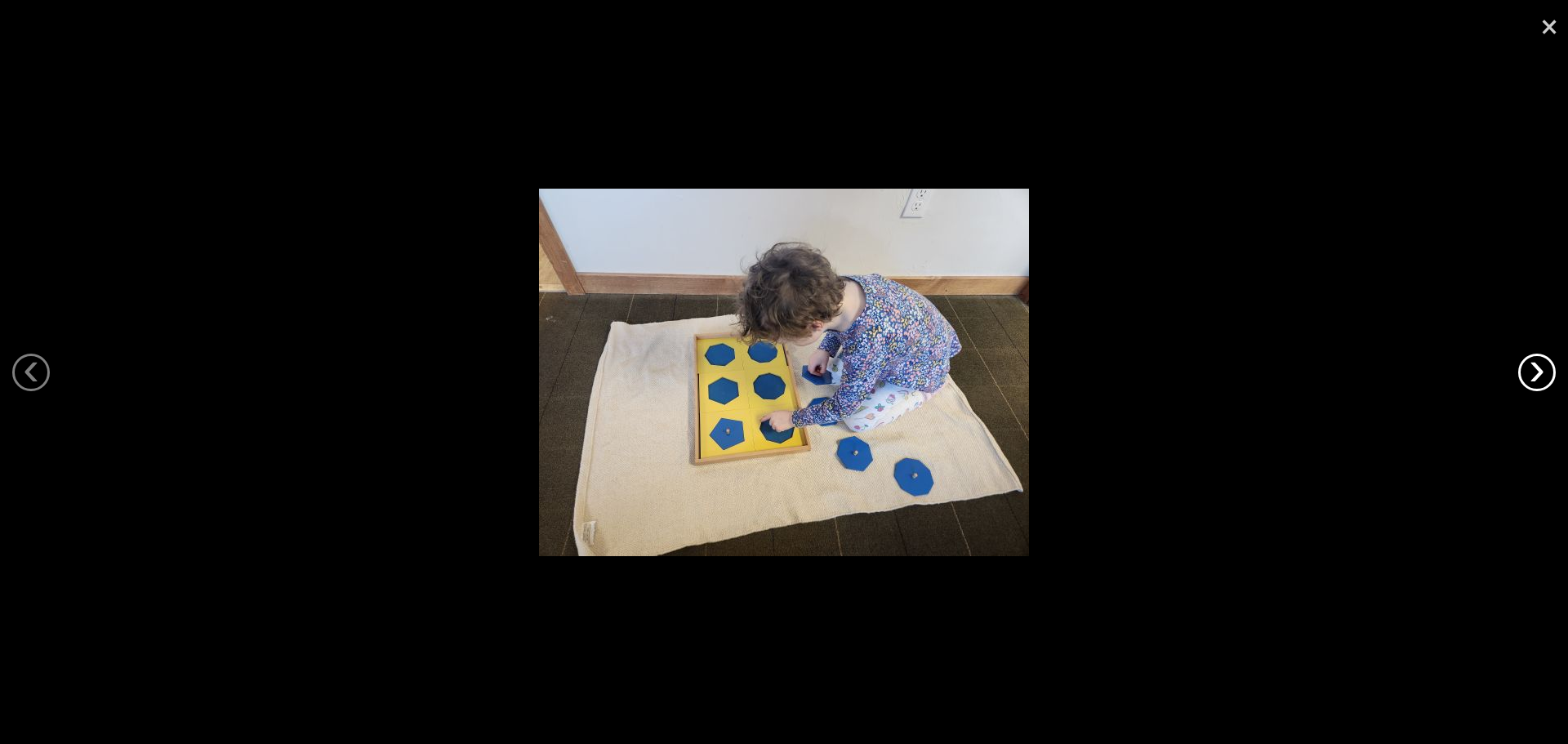
click at [1546, 377] on link "›" at bounding box center [1536, 372] width 37 height 37
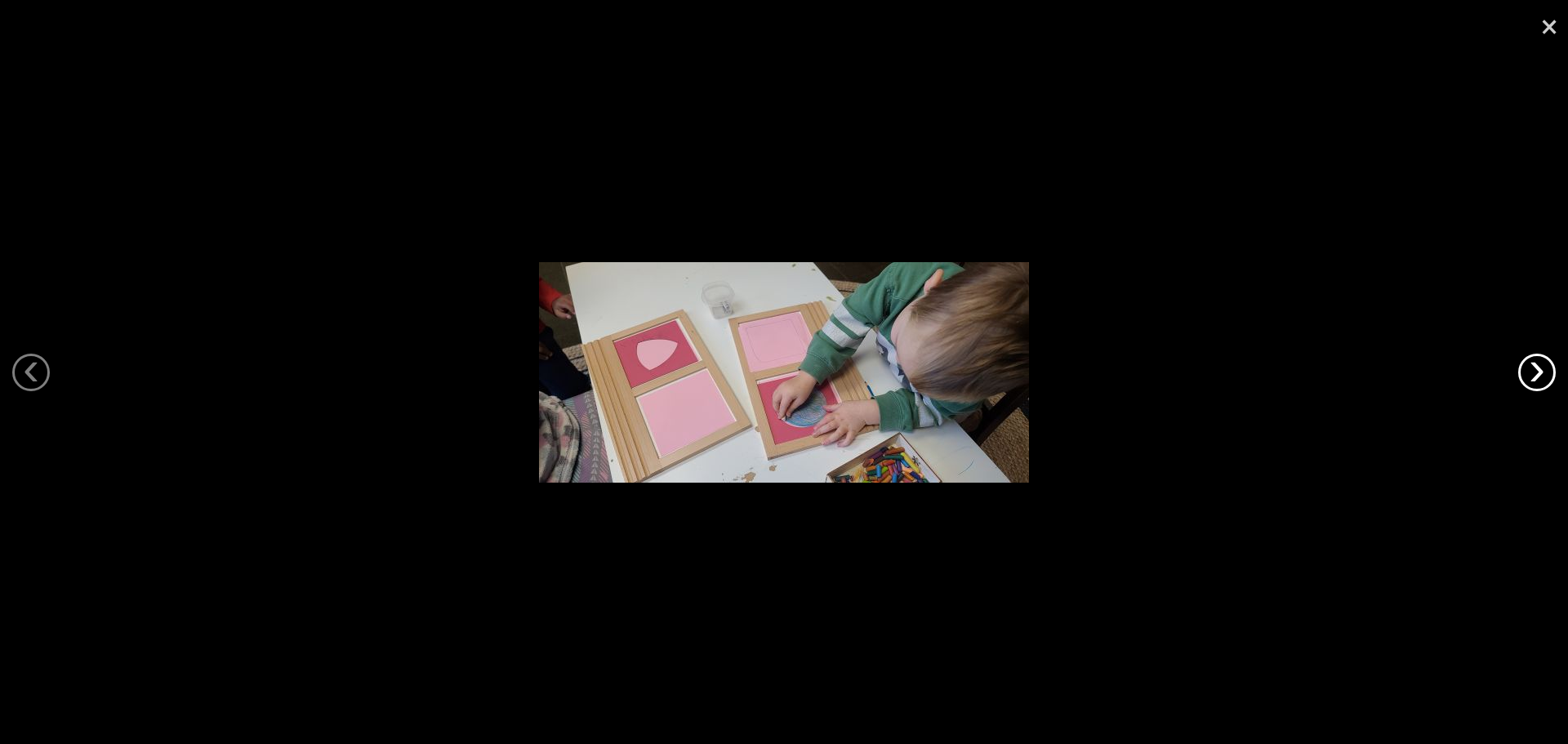
click at [1546, 377] on link "›" at bounding box center [1536, 372] width 37 height 37
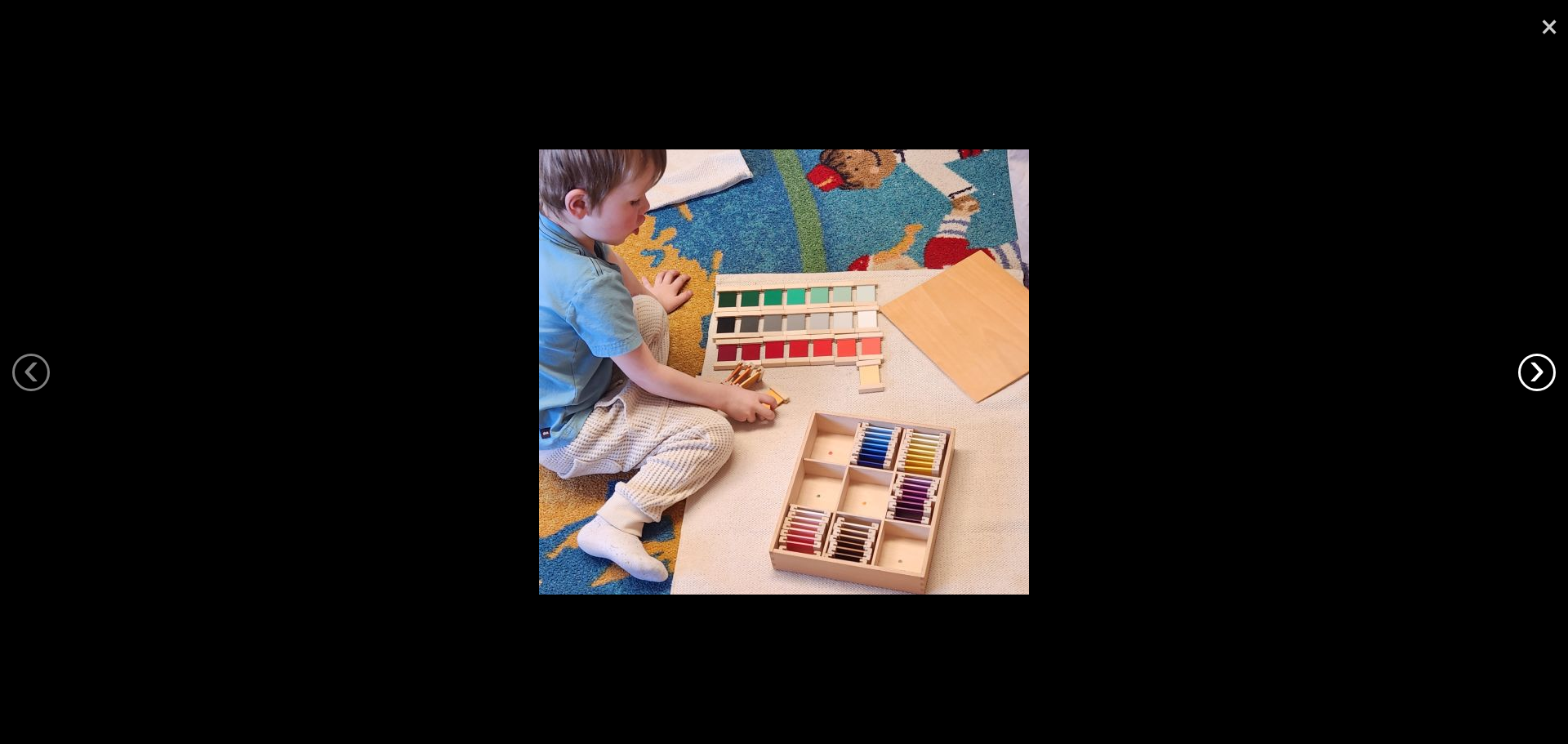
click at [1546, 377] on link "›" at bounding box center [1536, 372] width 37 height 37
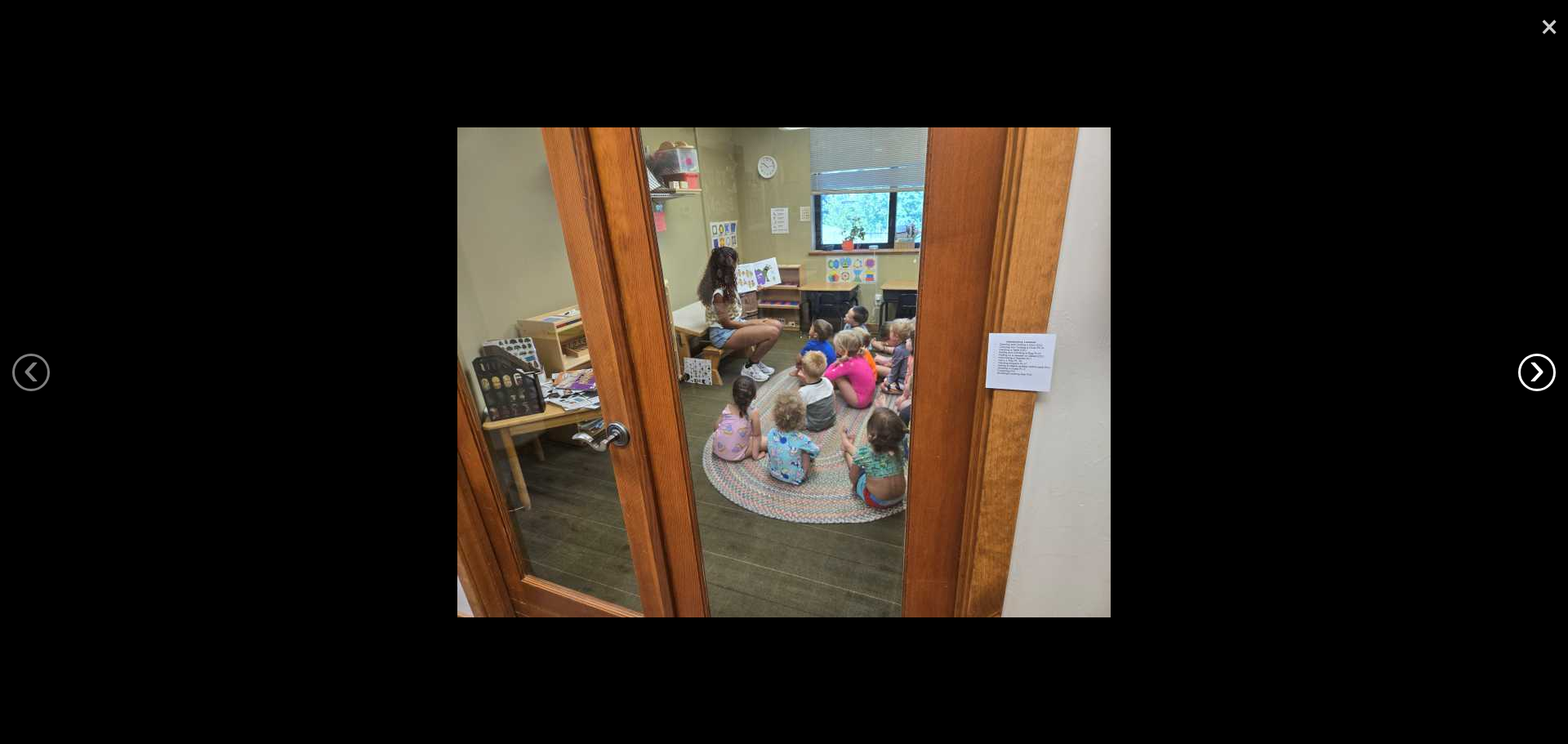
click at [1546, 377] on link "›" at bounding box center [1536, 372] width 37 height 37
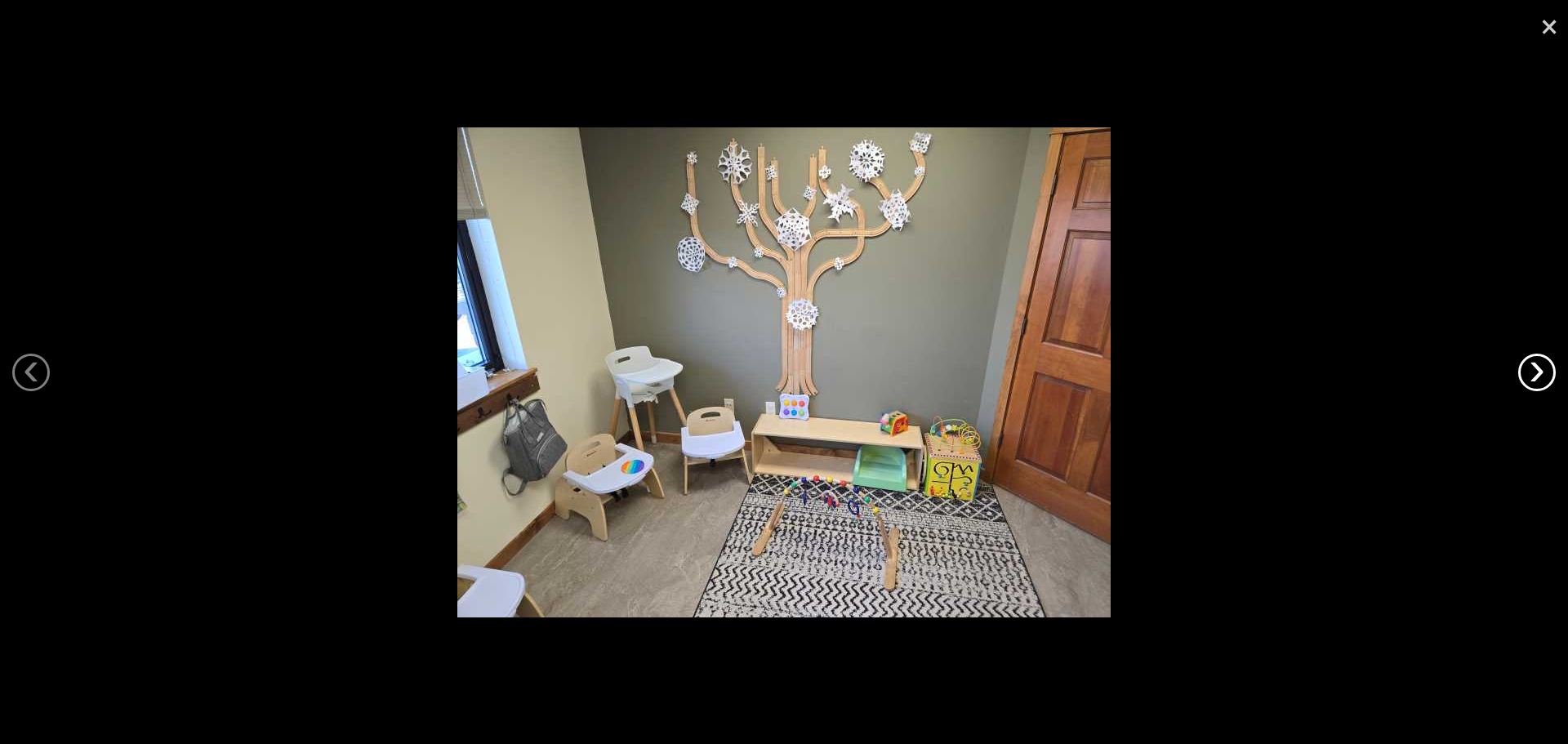
click at [1546, 377] on link "›" at bounding box center [1536, 372] width 37 height 37
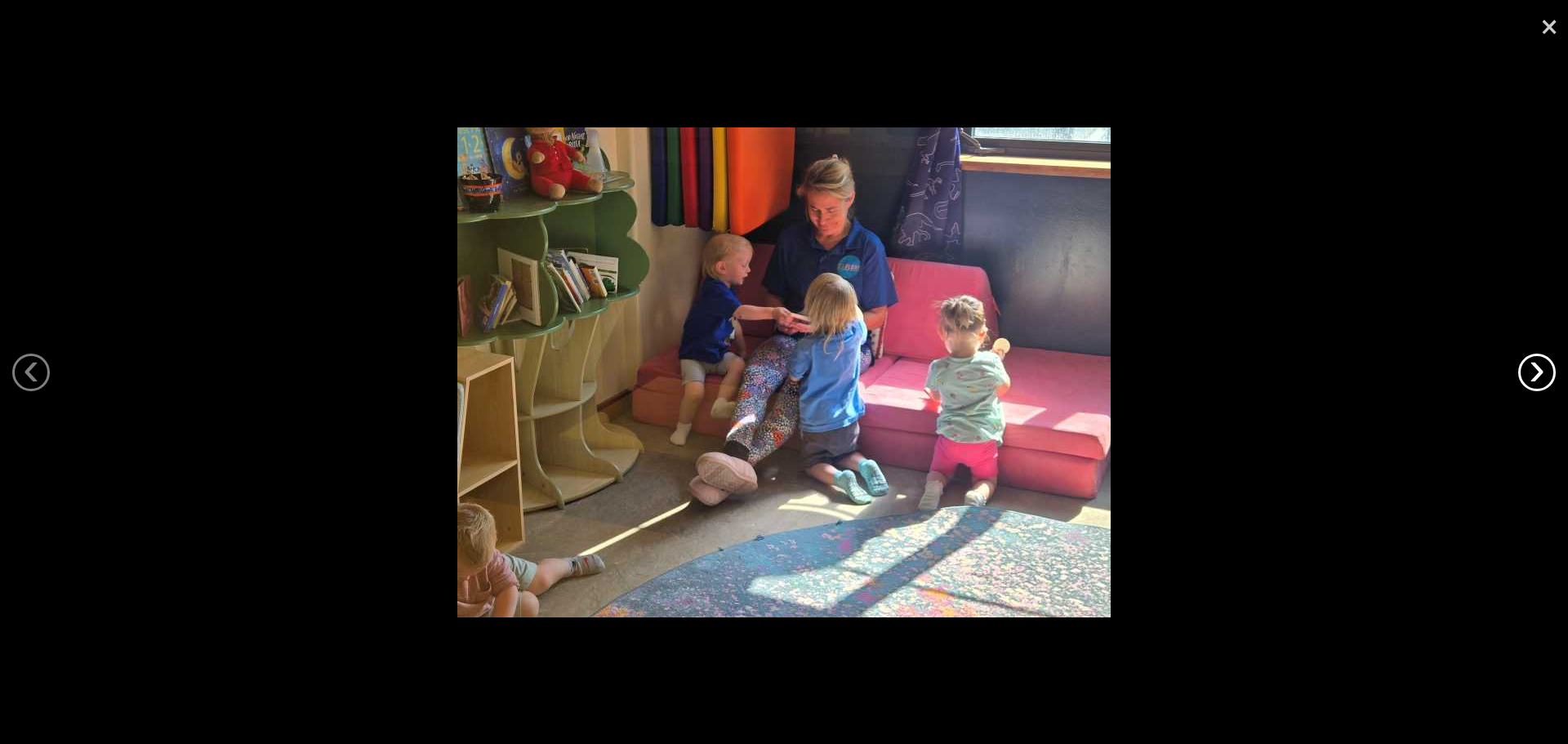
click at [1546, 377] on link "›" at bounding box center [1536, 372] width 37 height 37
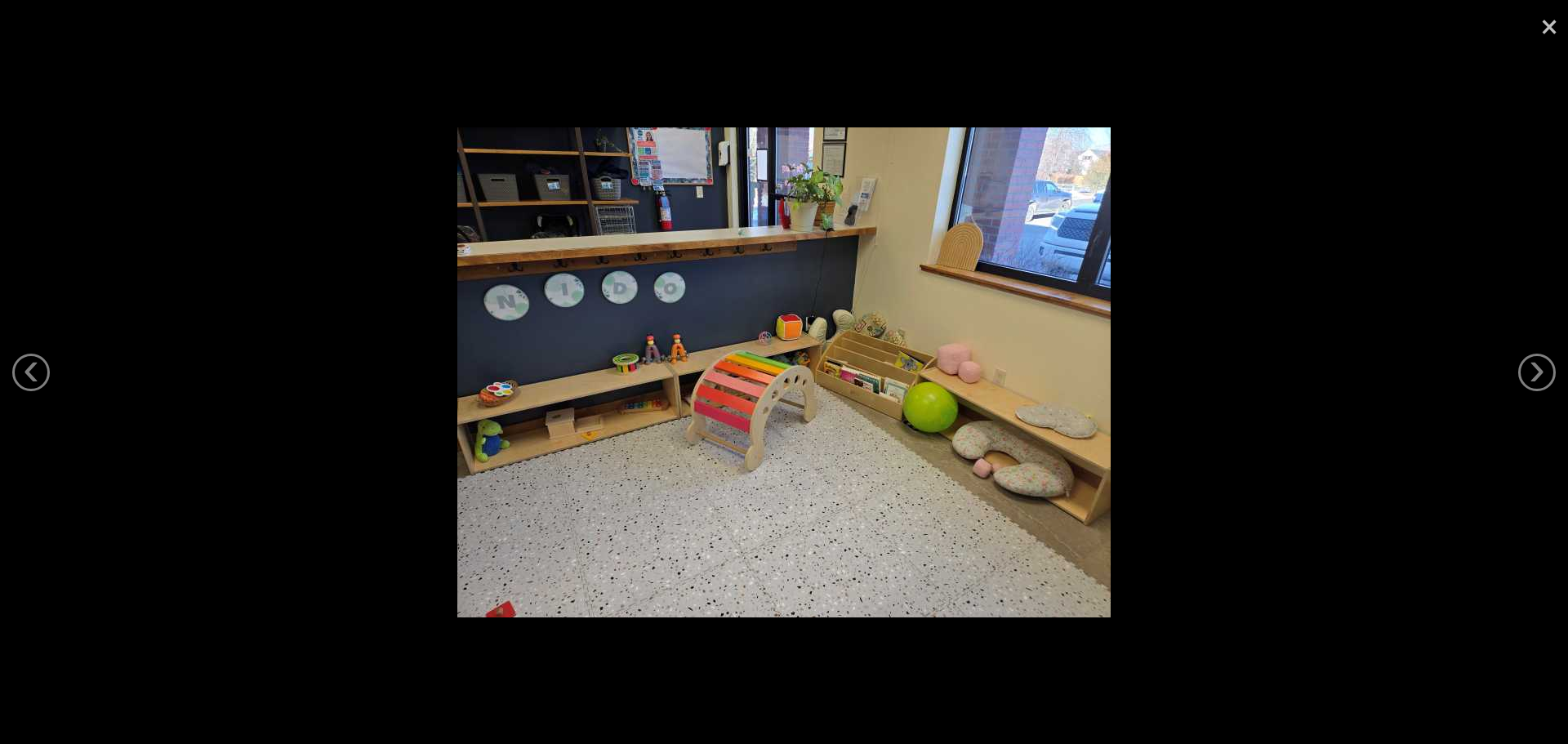
click at [1542, 34] on link "×" at bounding box center [1549, 24] width 37 height 49
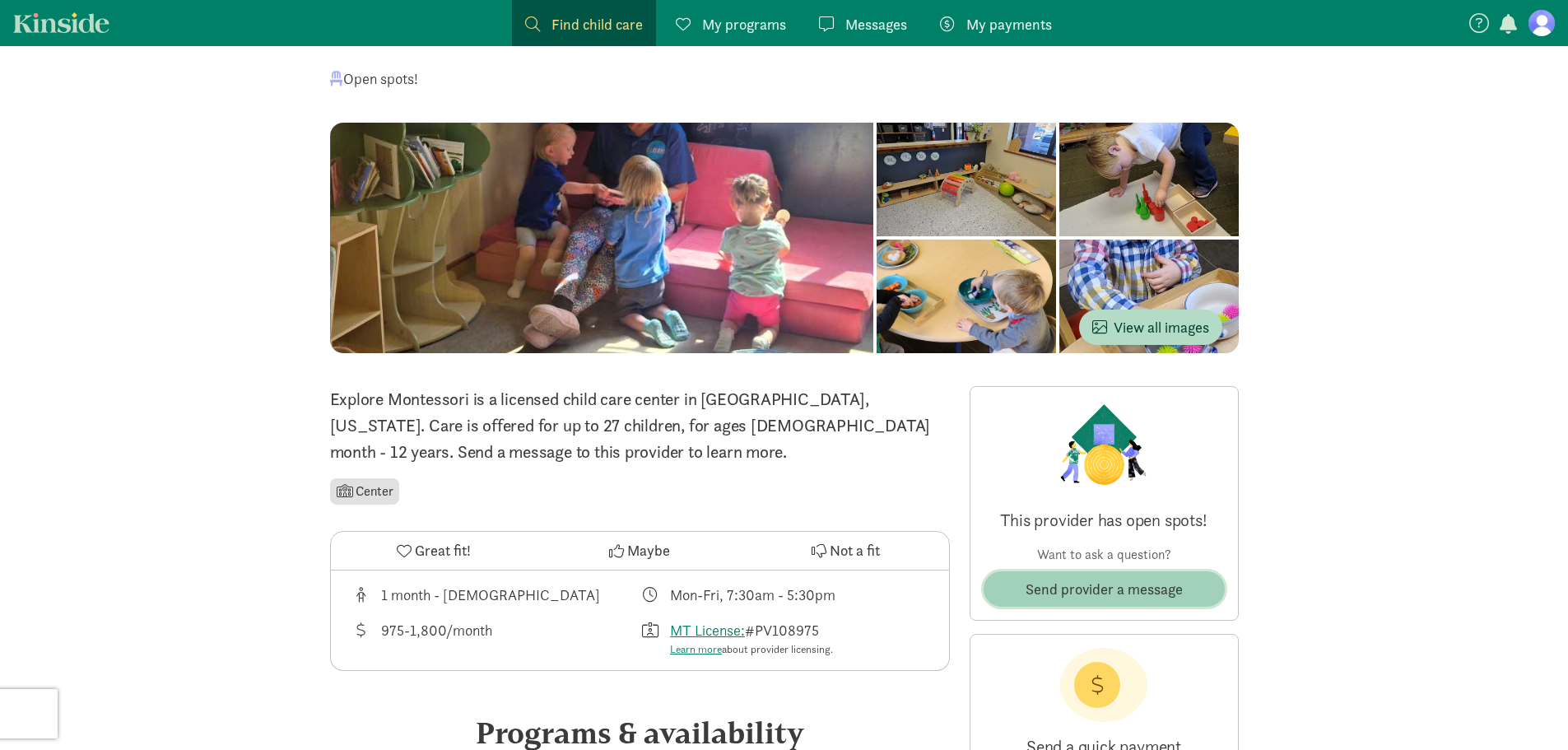
click at [1121, 591] on span "Send provider a message" at bounding box center [1103, 589] width 157 height 22
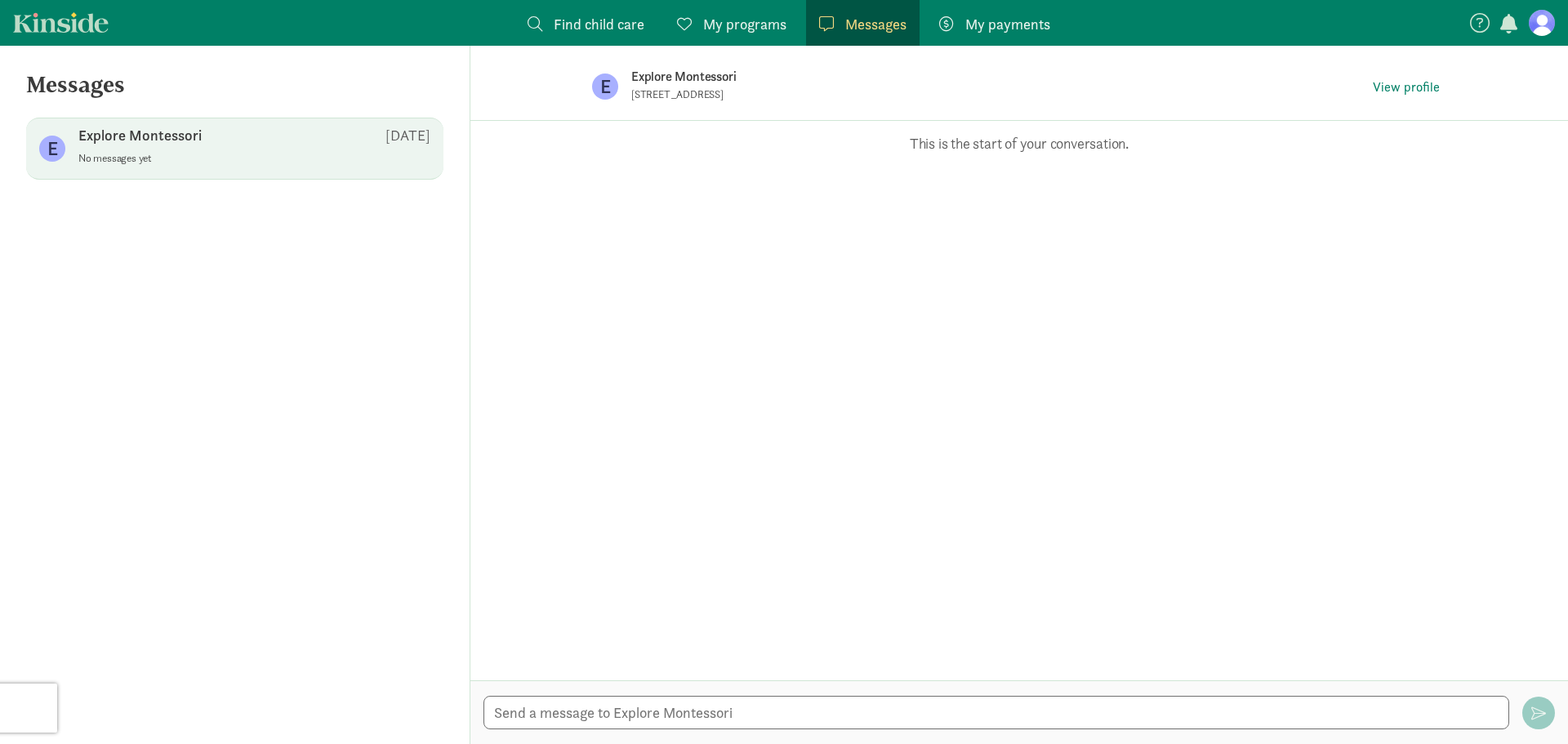
click at [1004, 144] on p "This is the start of your conversation." at bounding box center [1020, 144] width 1049 height 20
click at [741, 711] on textarea at bounding box center [996, 712] width 1025 height 33
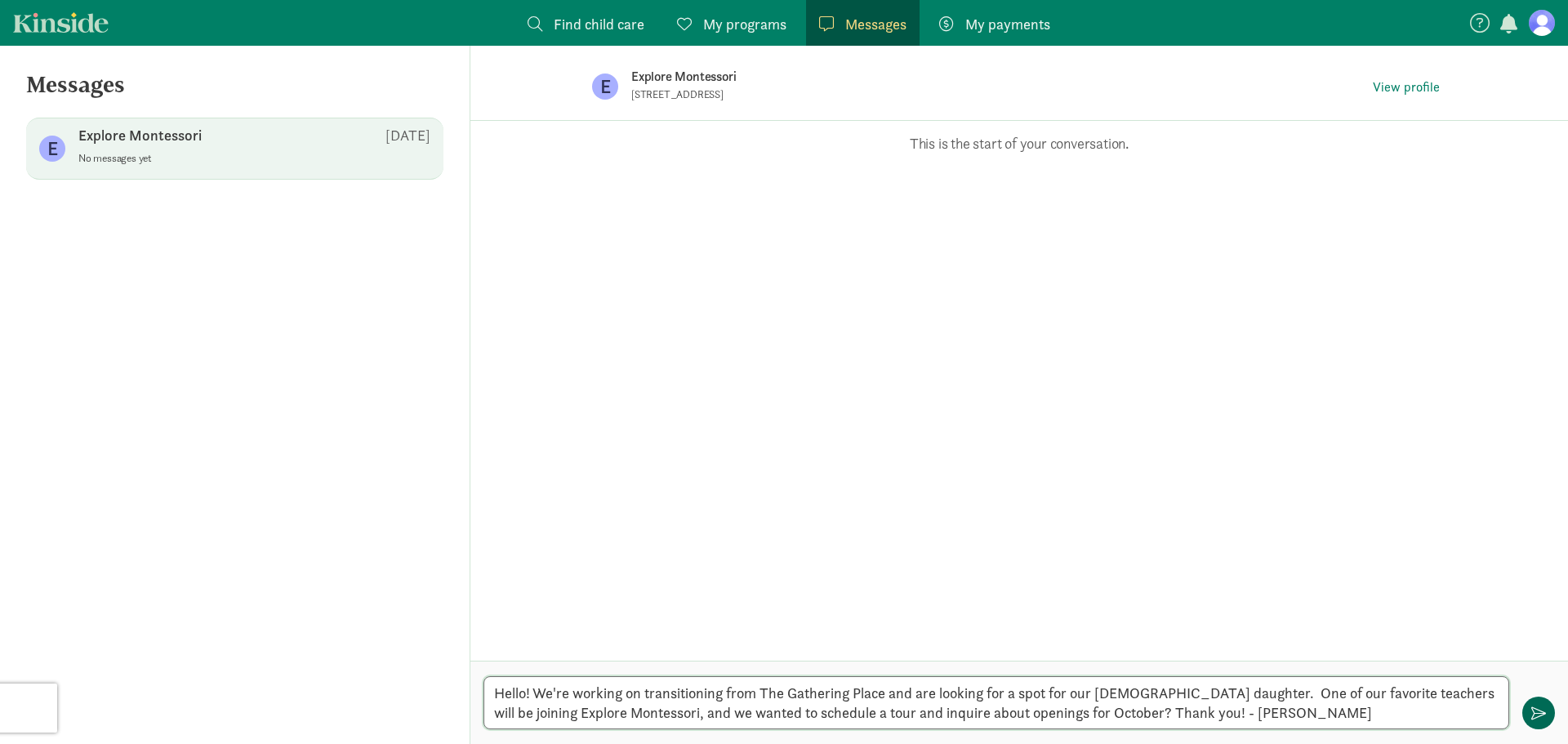
type textarea "Hello! We're working on transitioning from The Gathering Place and are looking …"
click at [1546, 713] on button "button" at bounding box center [1538, 712] width 32 height 32
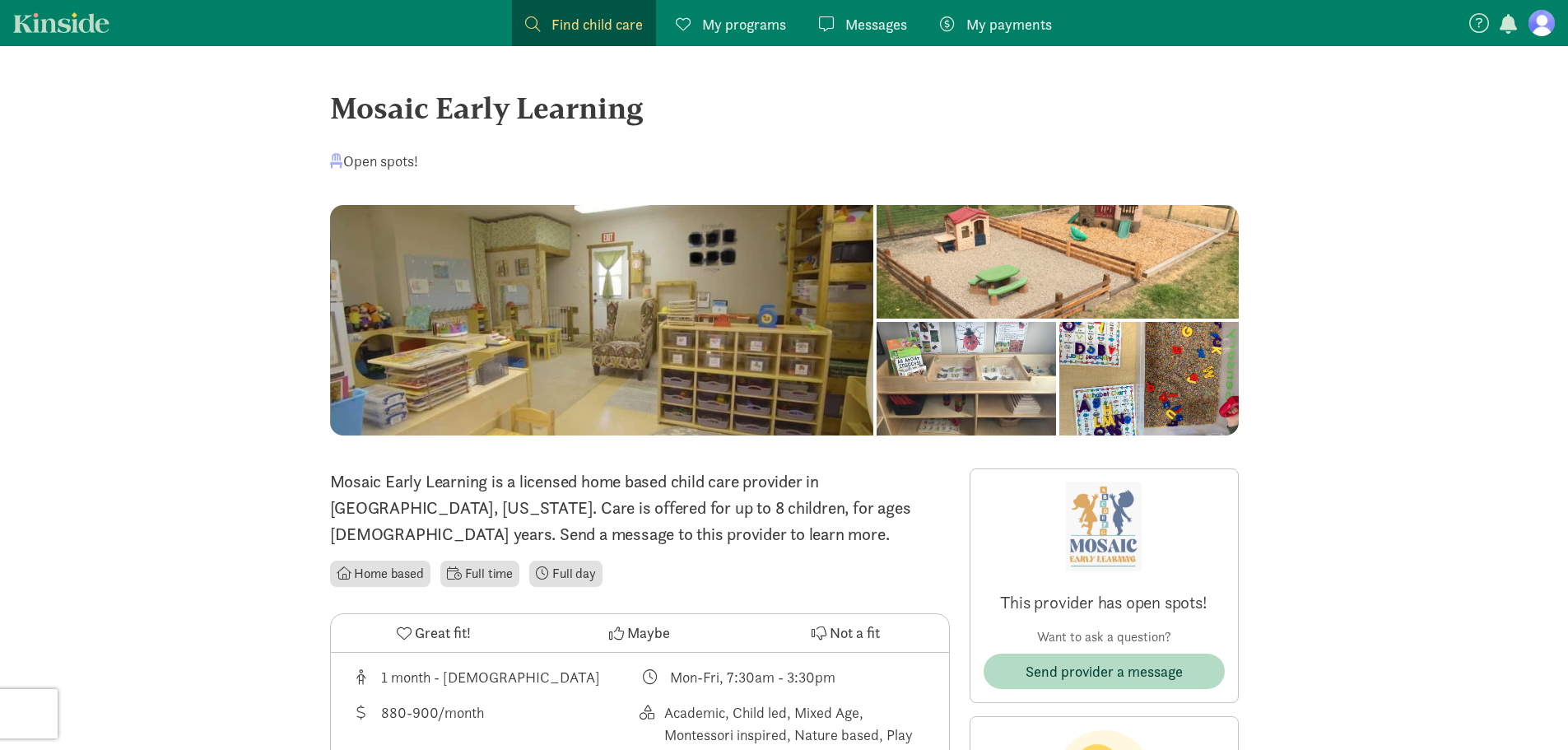
click at [1060, 363] on div at bounding box center [1149, 378] width 180 height 113
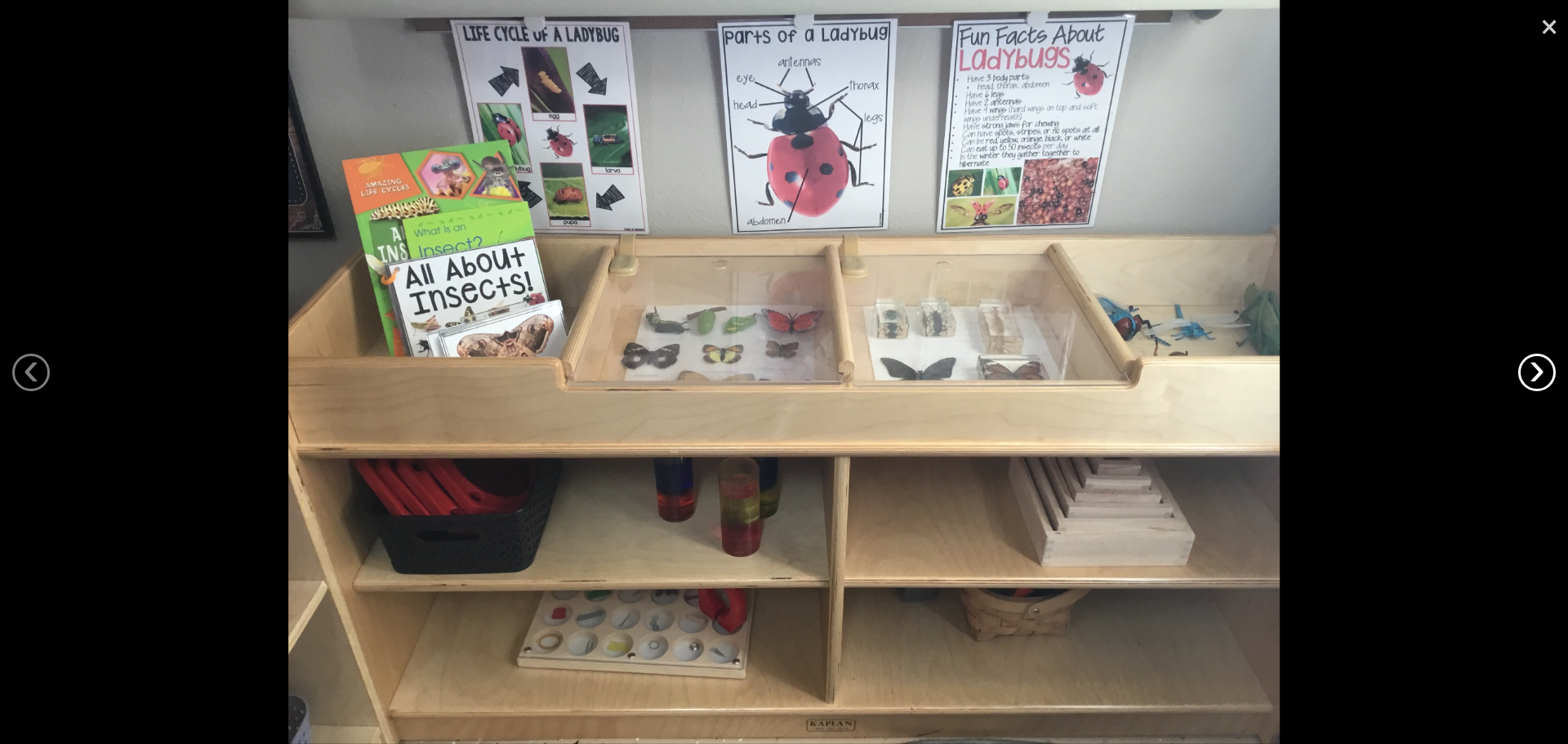
click at [1547, 367] on link "›" at bounding box center [1536, 372] width 37 height 37
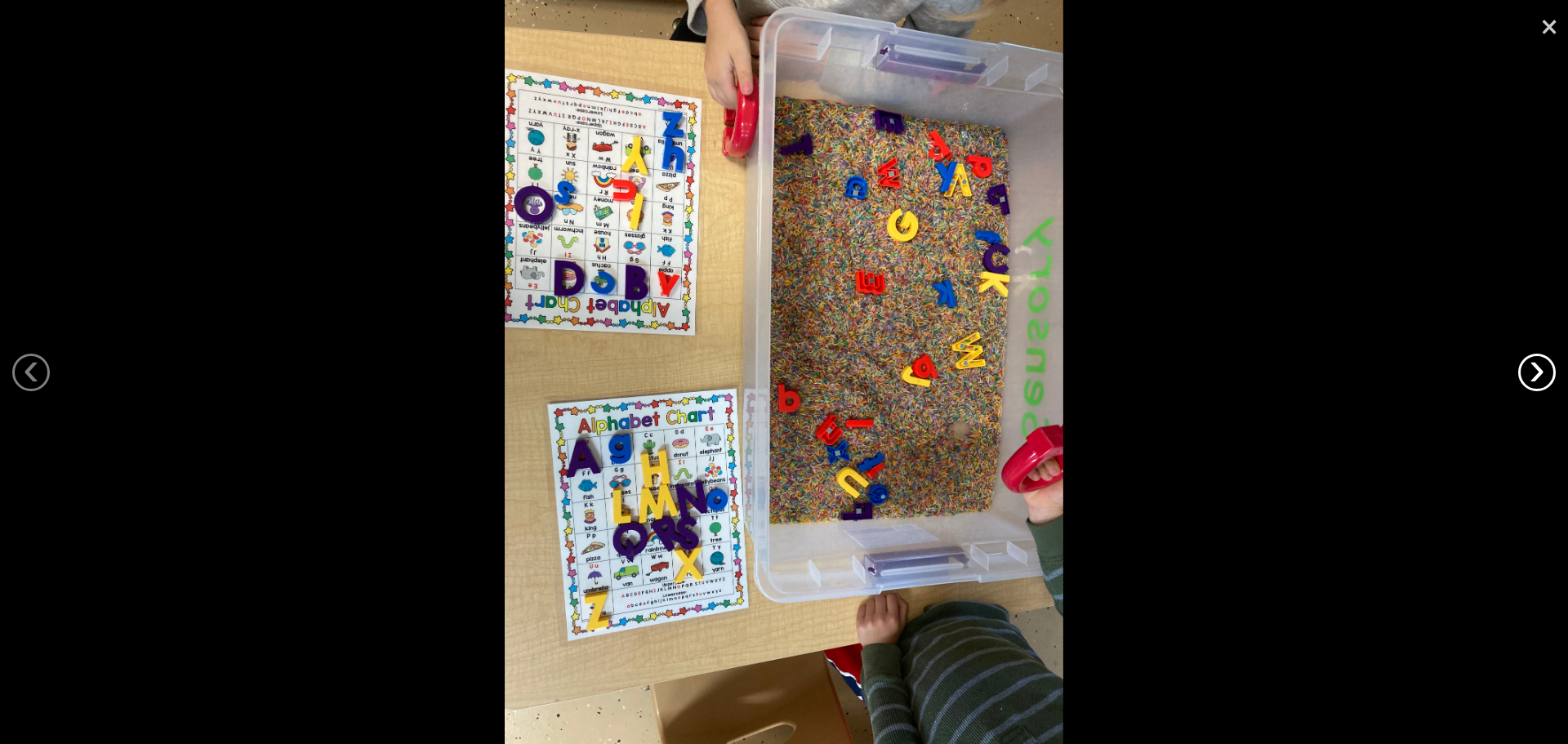
click at [1547, 367] on link "›" at bounding box center [1536, 372] width 37 height 37
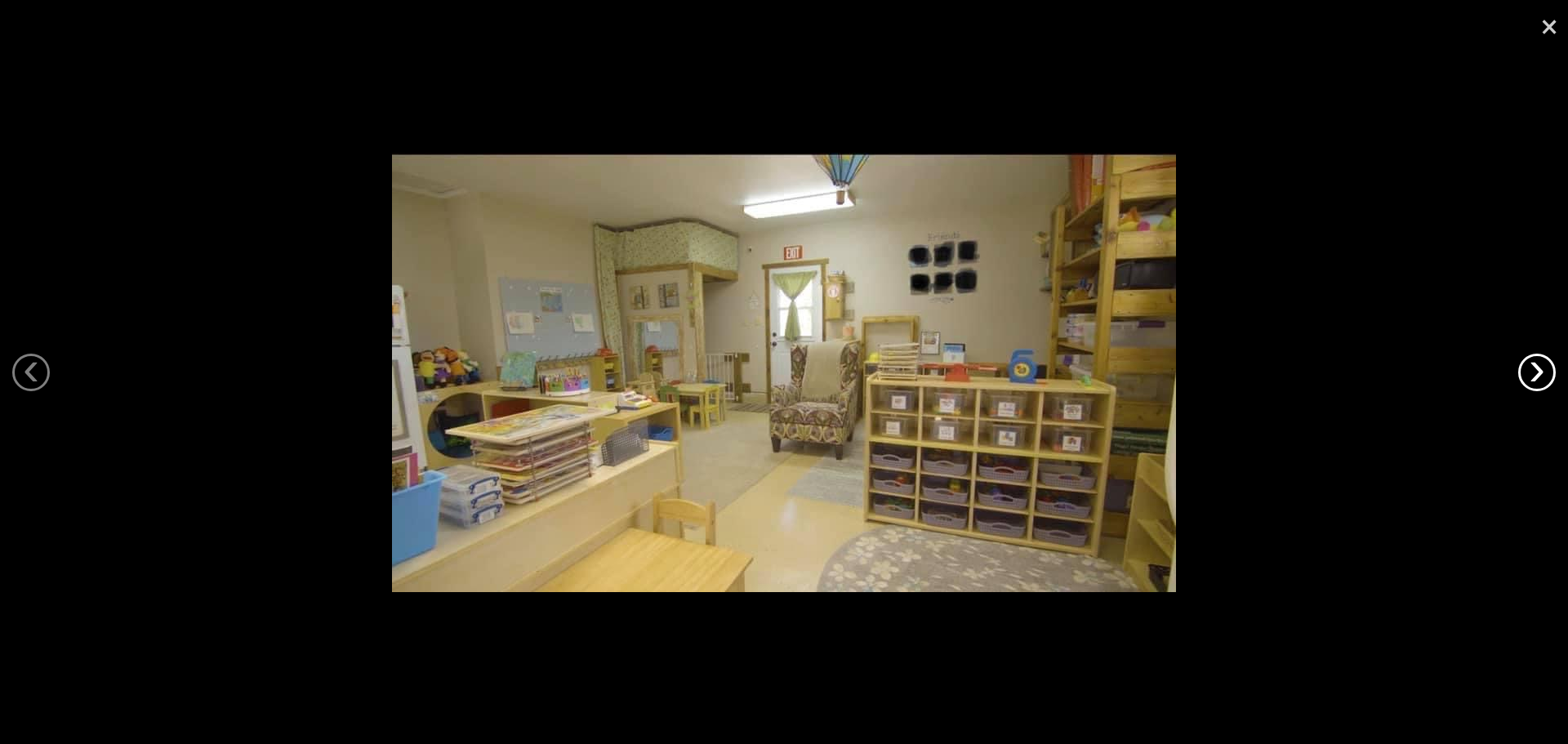
click at [1547, 367] on link "›" at bounding box center [1536, 372] width 37 height 37
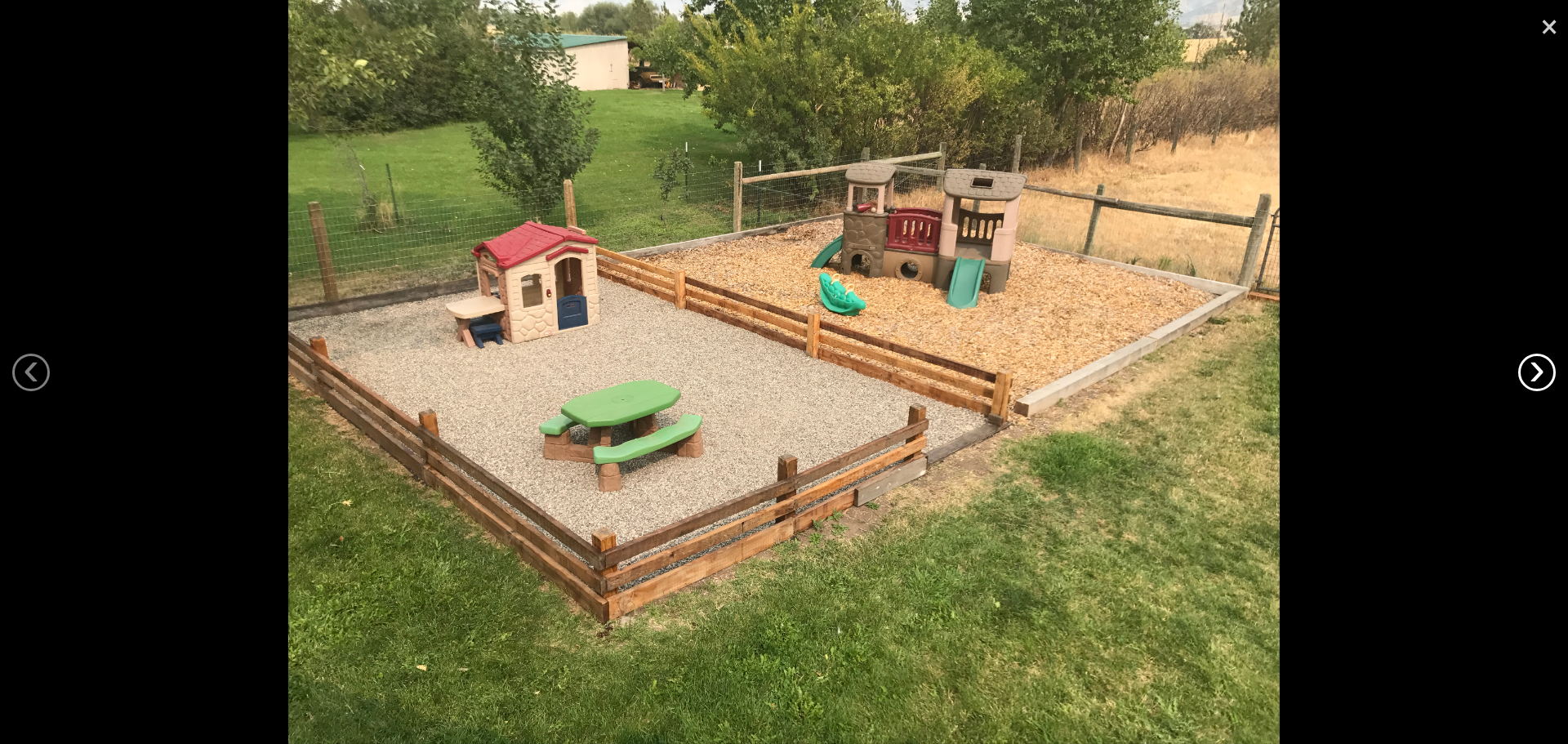
click at [1547, 367] on link "›" at bounding box center [1536, 372] width 37 height 37
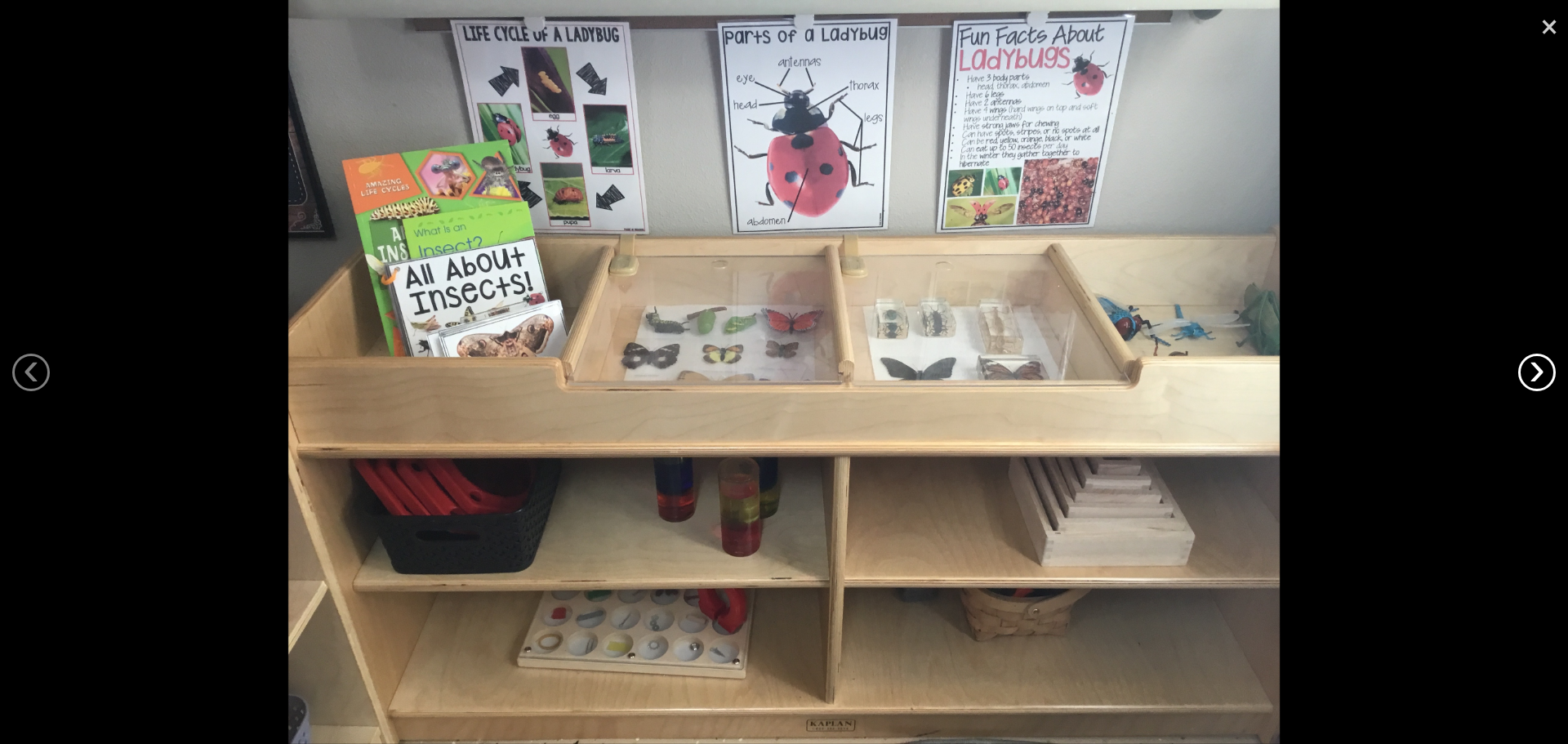
click at [1547, 367] on link "›" at bounding box center [1536, 372] width 37 height 37
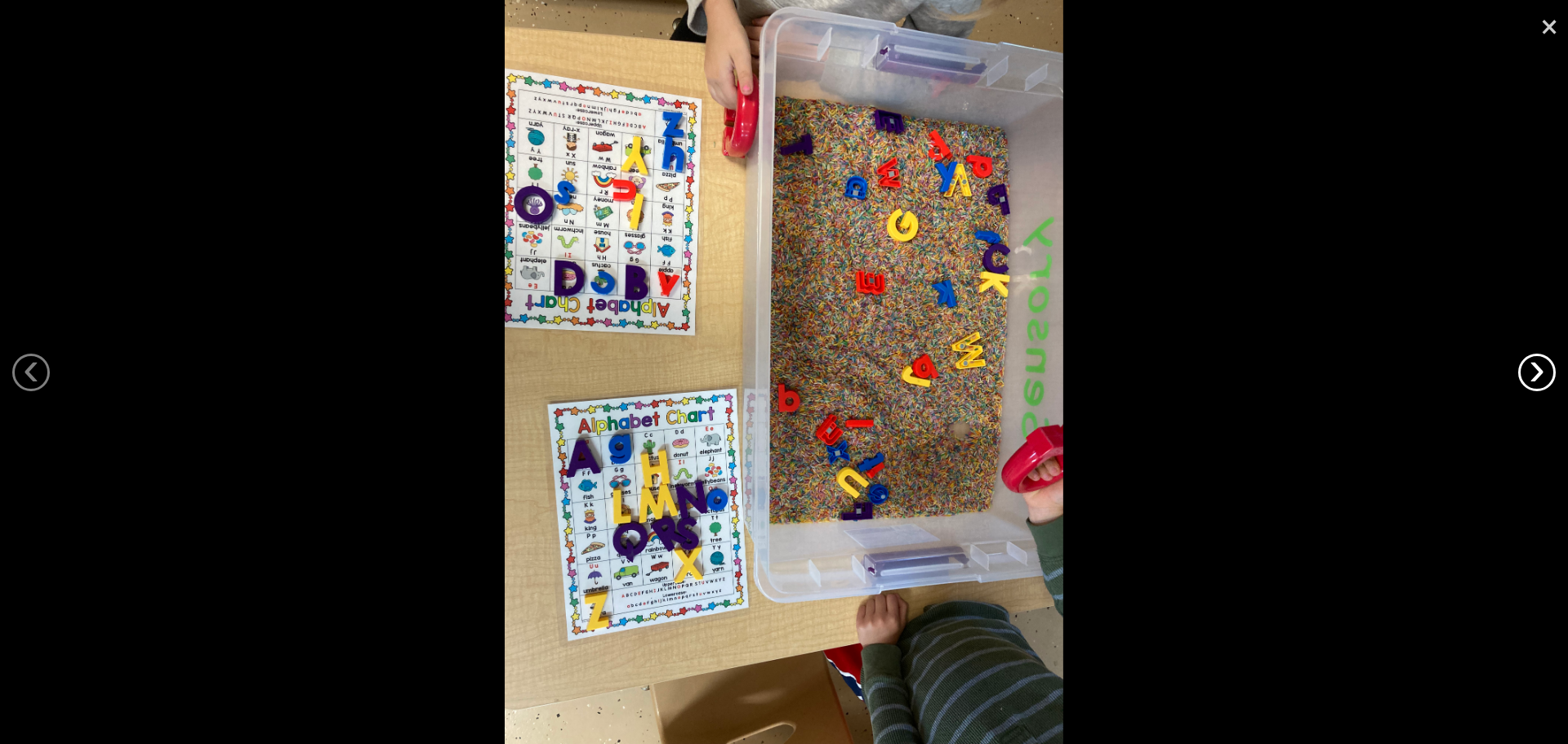
click at [1547, 367] on link "›" at bounding box center [1536, 372] width 37 height 37
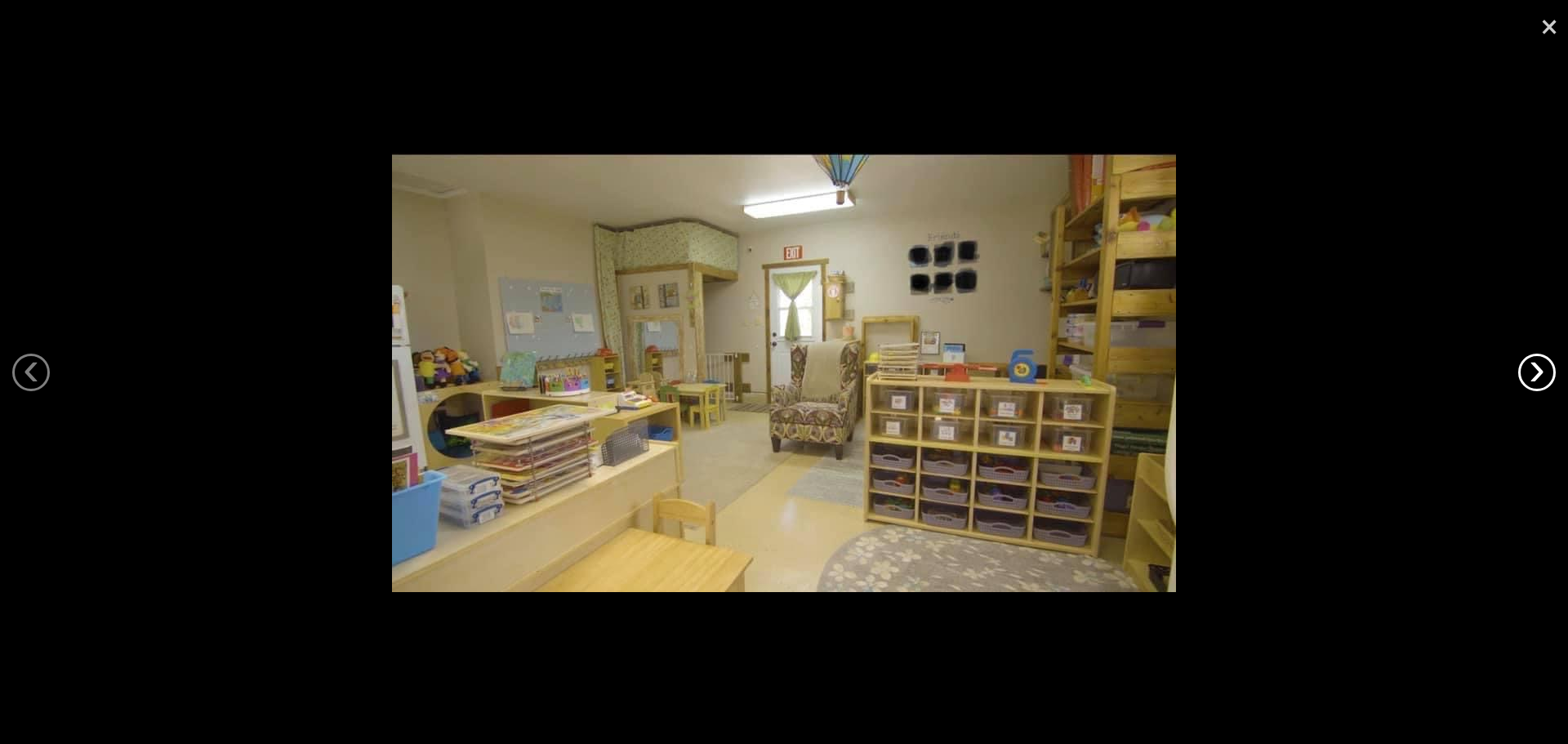
click at [1547, 367] on link "›" at bounding box center [1536, 372] width 37 height 37
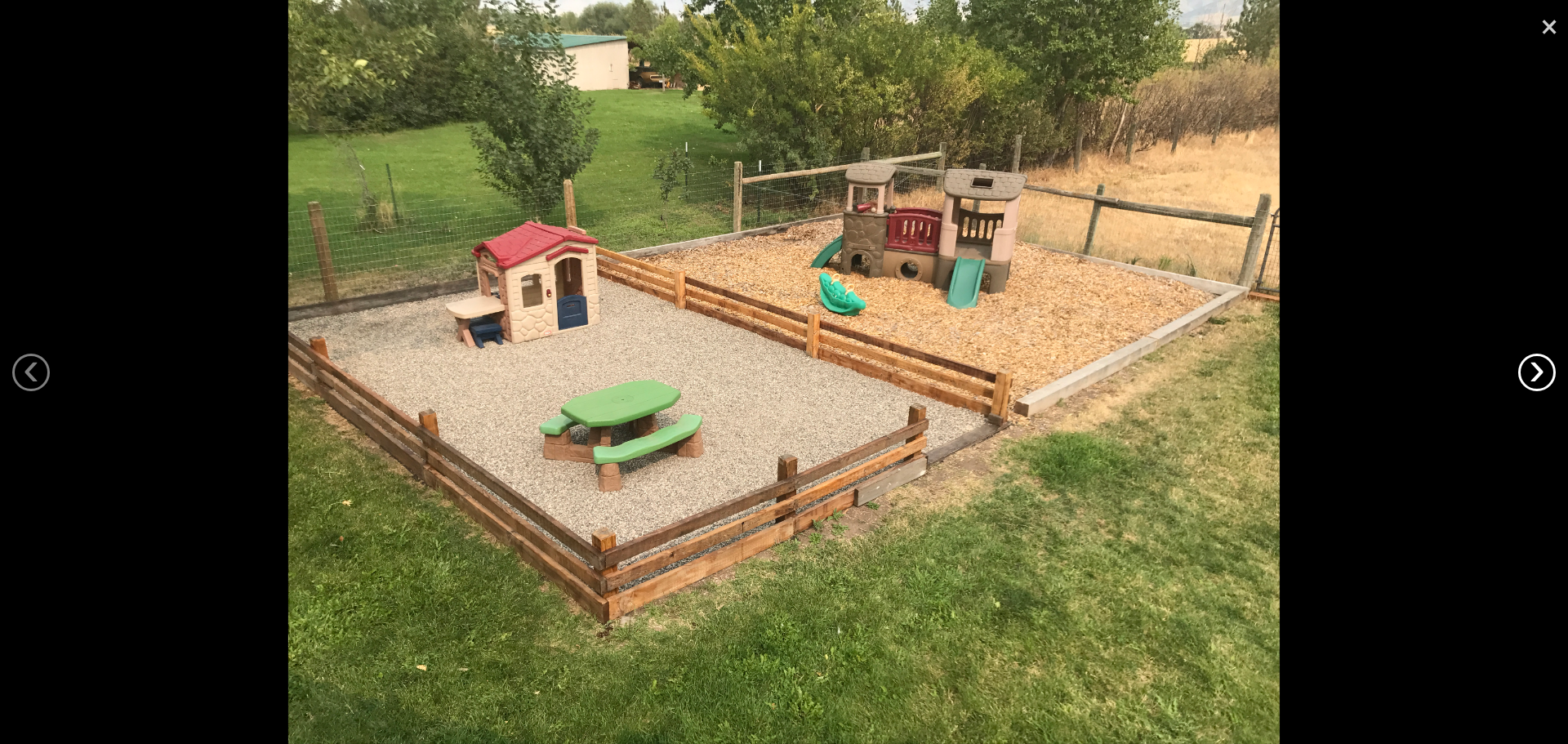
click at [1547, 367] on link "›" at bounding box center [1536, 372] width 37 height 37
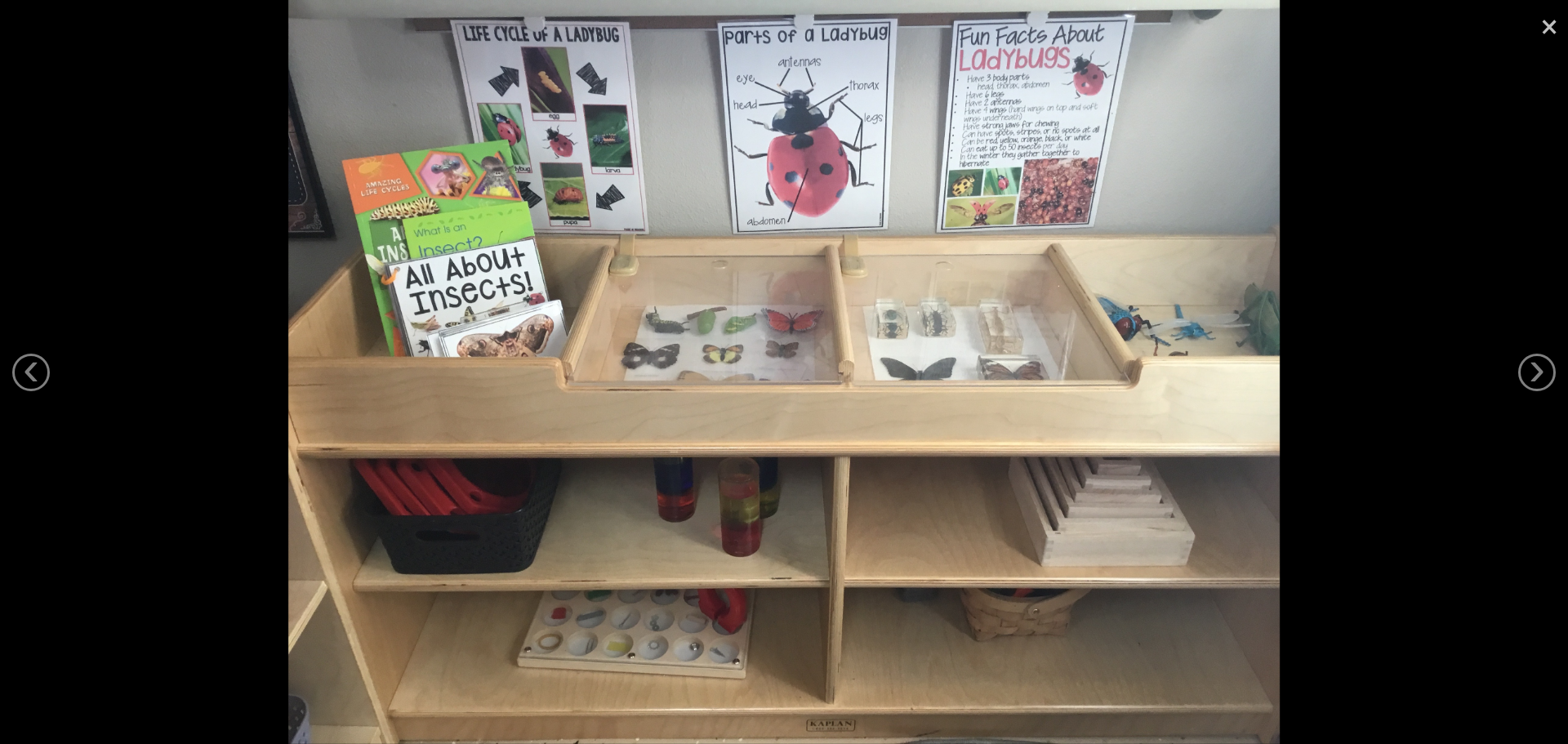
click at [1546, 30] on link "×" at bounding box center [1549, 24] width 37 height 49
